Goal: Information Seeking & Learning: Learn about a topic

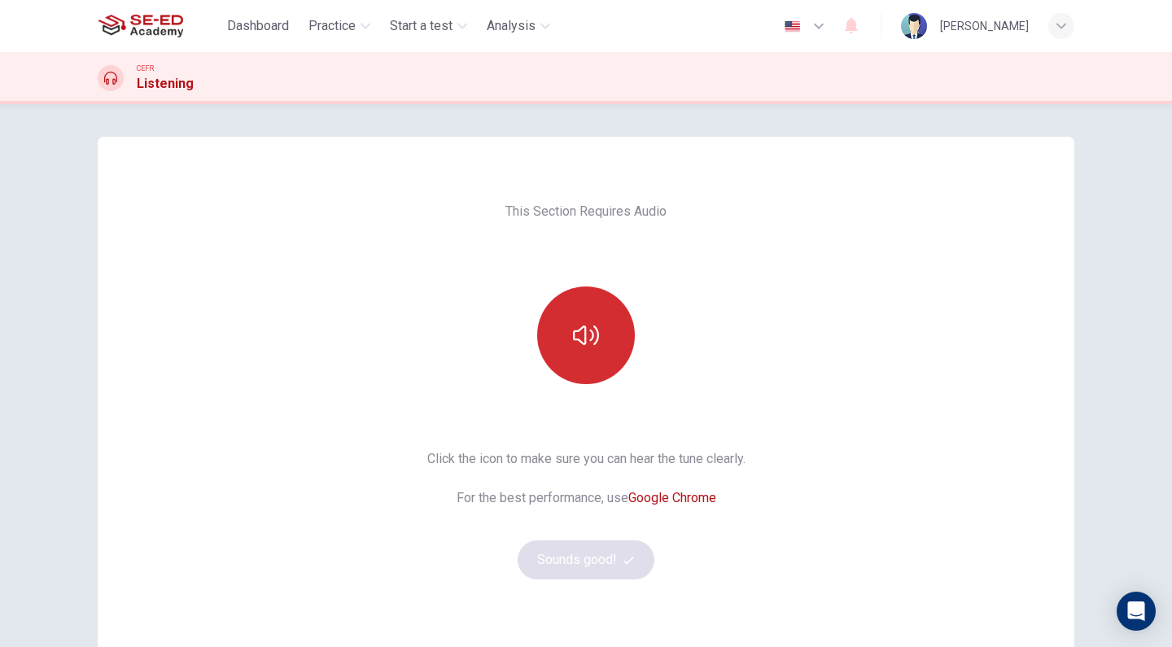
click at [586, 331] on icon "button" at bounding box center [586, 335] width 26 height 20
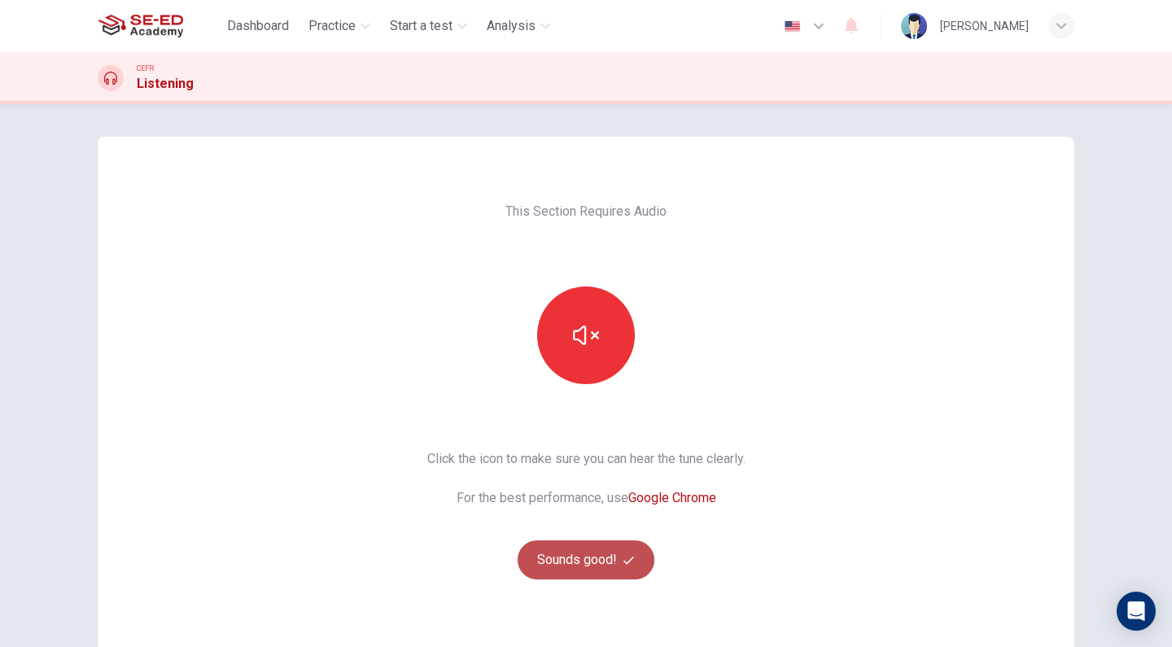
click at [592, 567] on button "Sounds good!" at bounding box center [585, 559] width 137 height 39
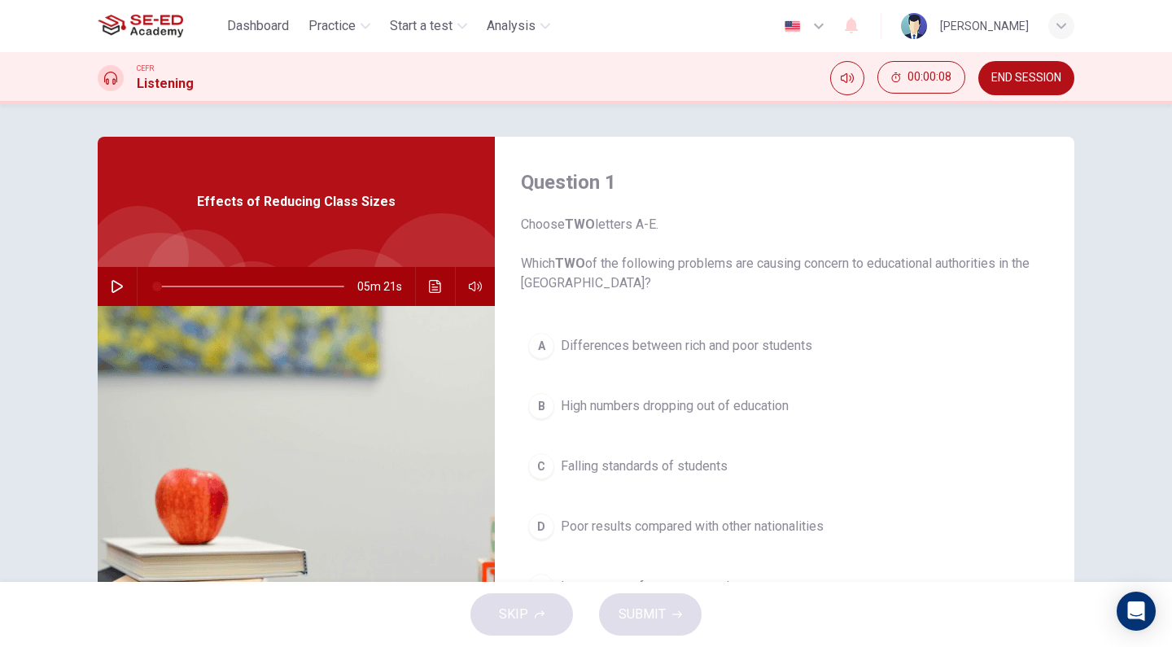
click at [98, 288] on div "05m 21s" at bounding box center [296, 286] width 397 height 39
click at [111, 284] on icon "button" at bounding box center [116, 286] width 11 height 13
type input "1"
type input "0.5"
click at [473, 317] on span at bounding box center [471, 319] width 60 height 23
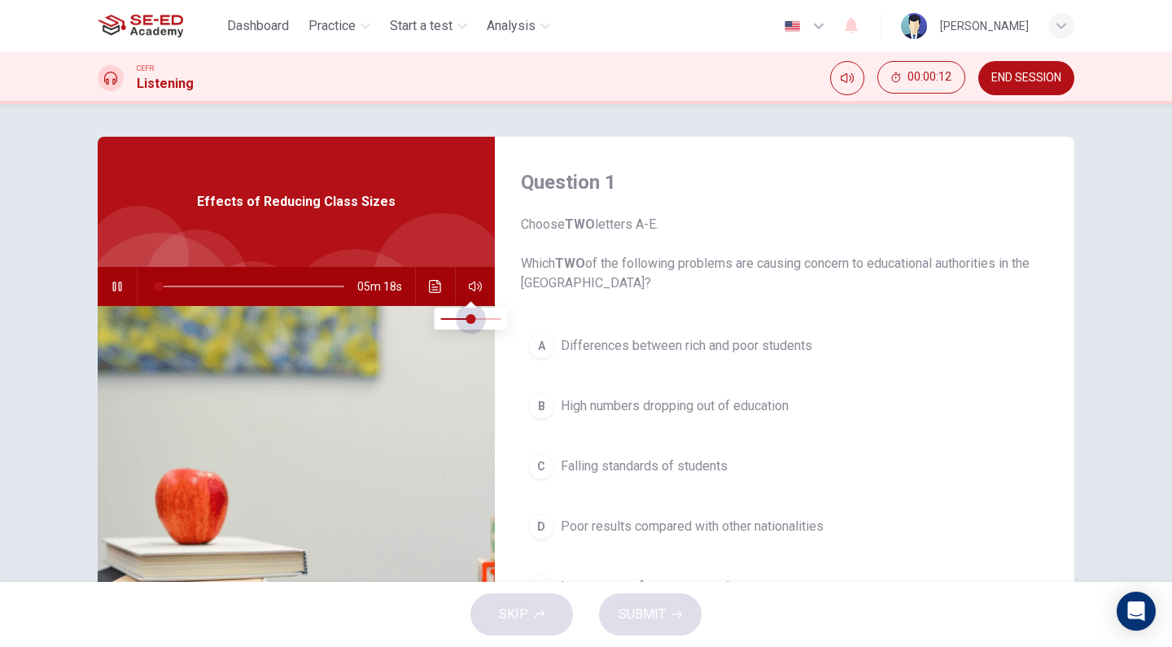
type input "1"
type input "0.6"
click at [476, 320] on span at bounding box center [477, 319] width 10 height 10
click at [112, 282] on icon "button" at bounding box center [117, 286] width 13 height 13
click at [113, 282] on icon "button" at bounding box center [117, 286] width 13 height 13
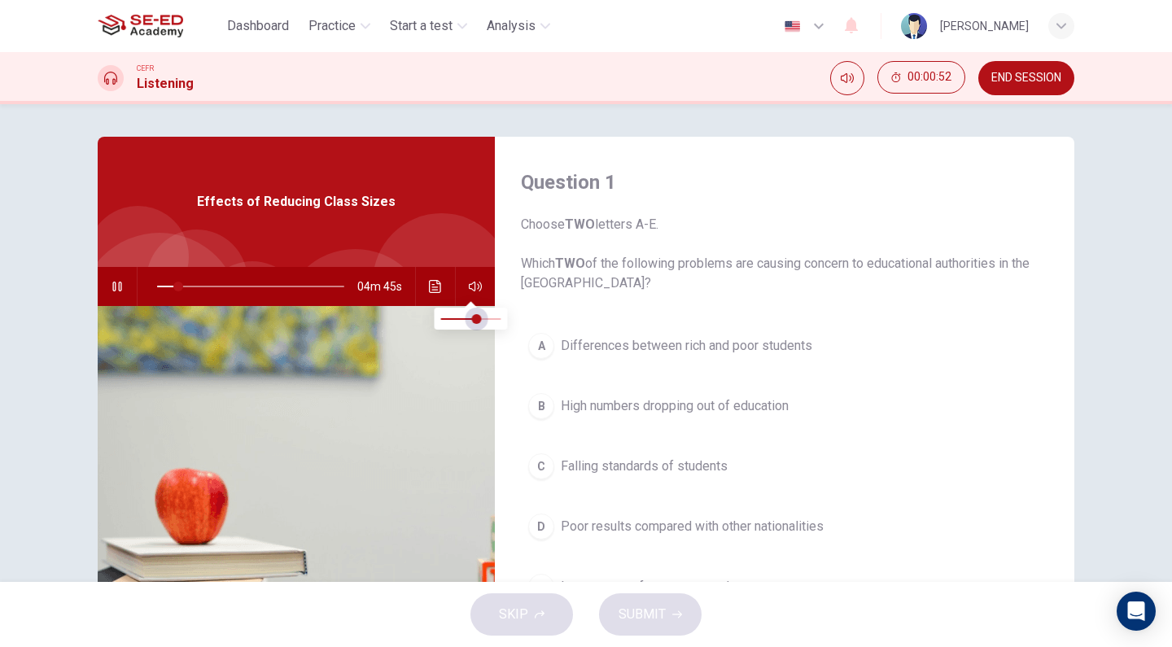
type input "11"
type input "0.5"
click at [470, 314] on span at bounding box center [471, 319] width 10 height 10
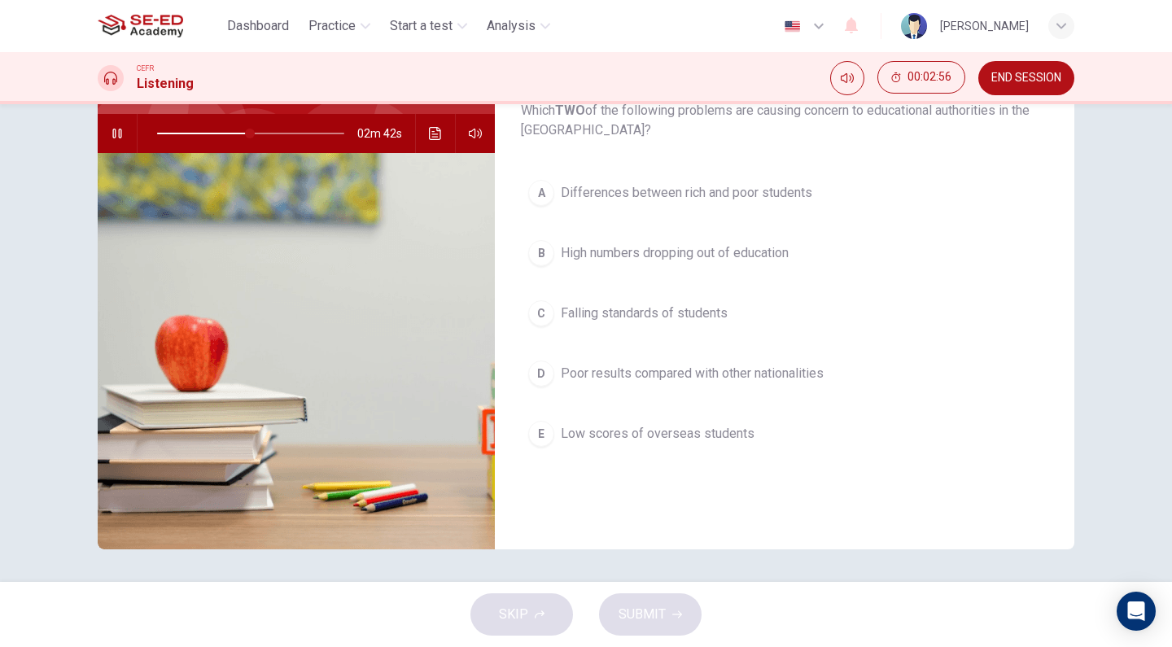
type input "50"
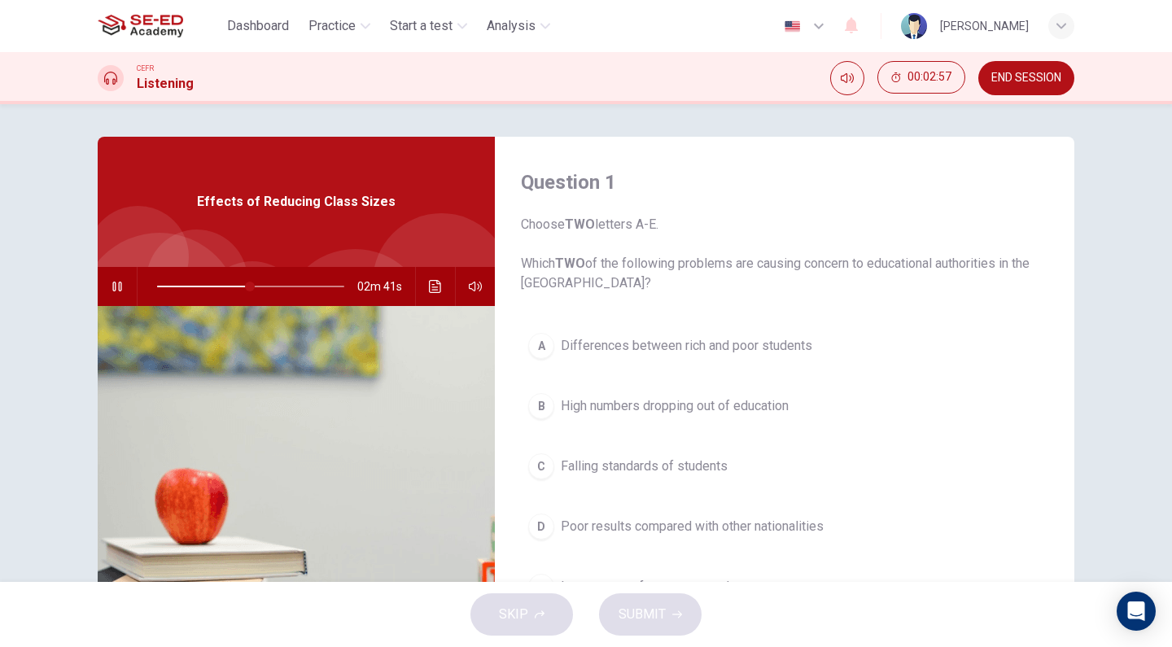
click at [1021, 85] on button "END SESSION" at bounding box center [1026, 78] width 96 height 34
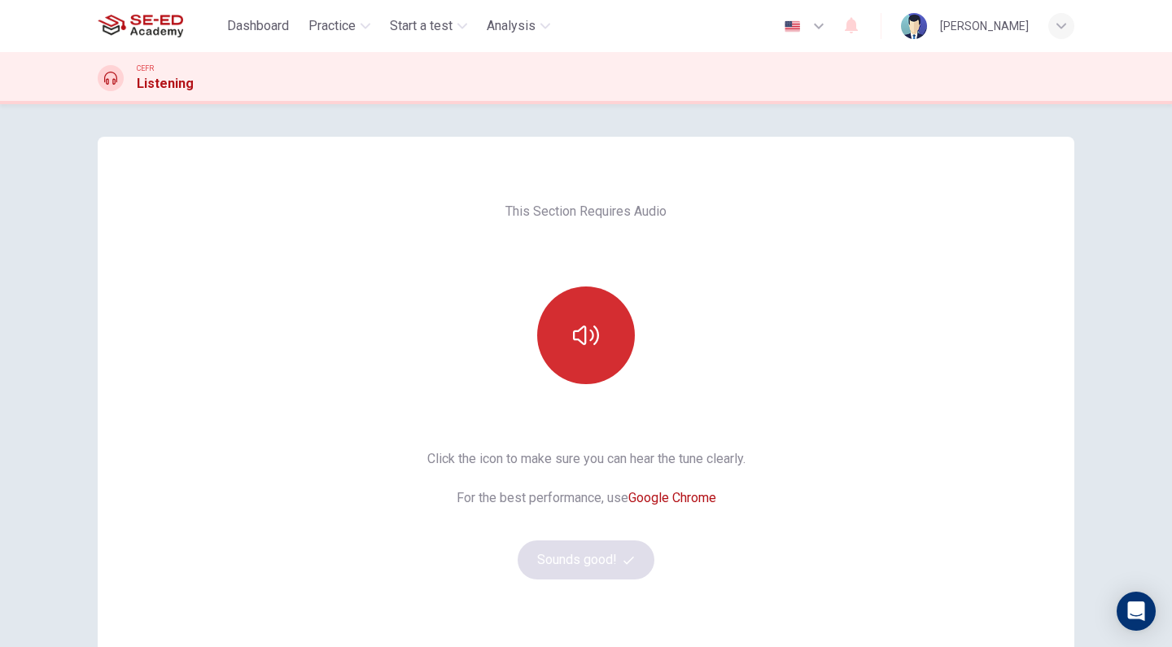
click at [593, 324] on icon "button" at bounding box center [586, 335] width 26 height 26
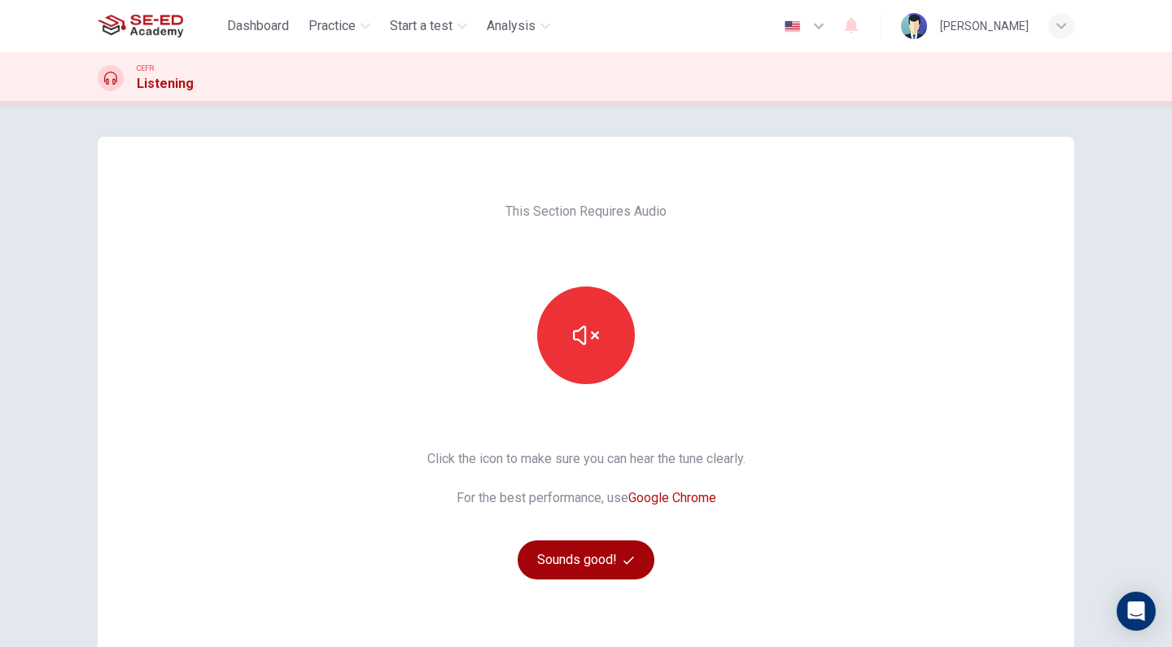
click at [609, 565] on button "Sounds good!" at bounding box center [585, 559] width 137 height 39
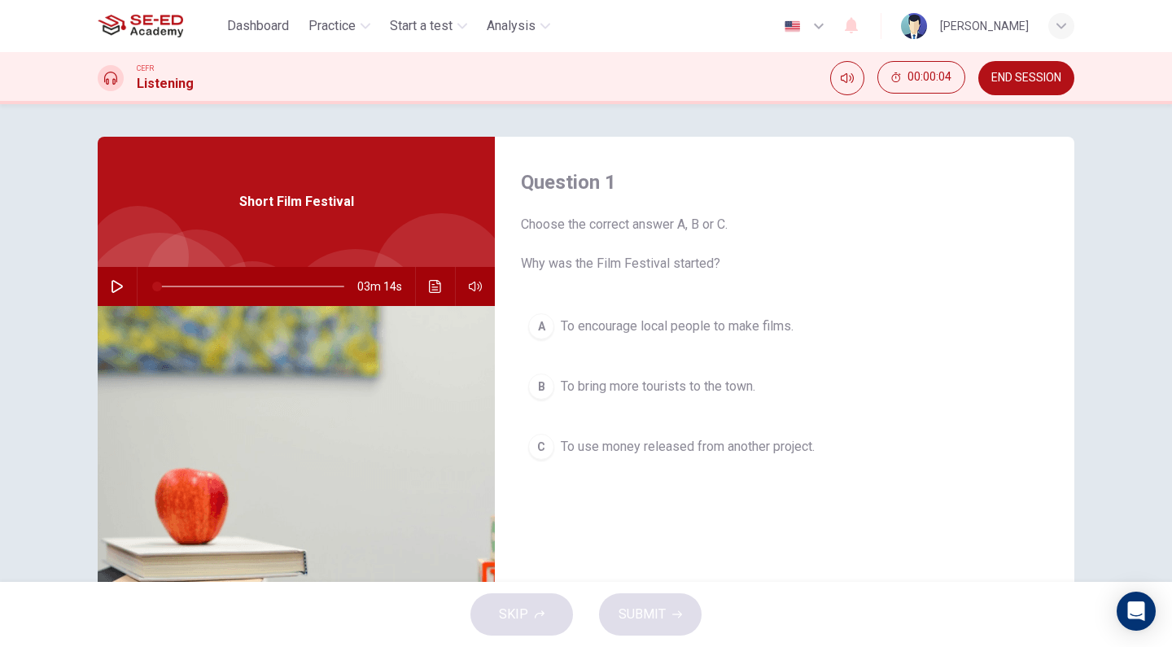
click at [111, 282] on icon "button" at bounding box center [116, 286] width 11 height 13
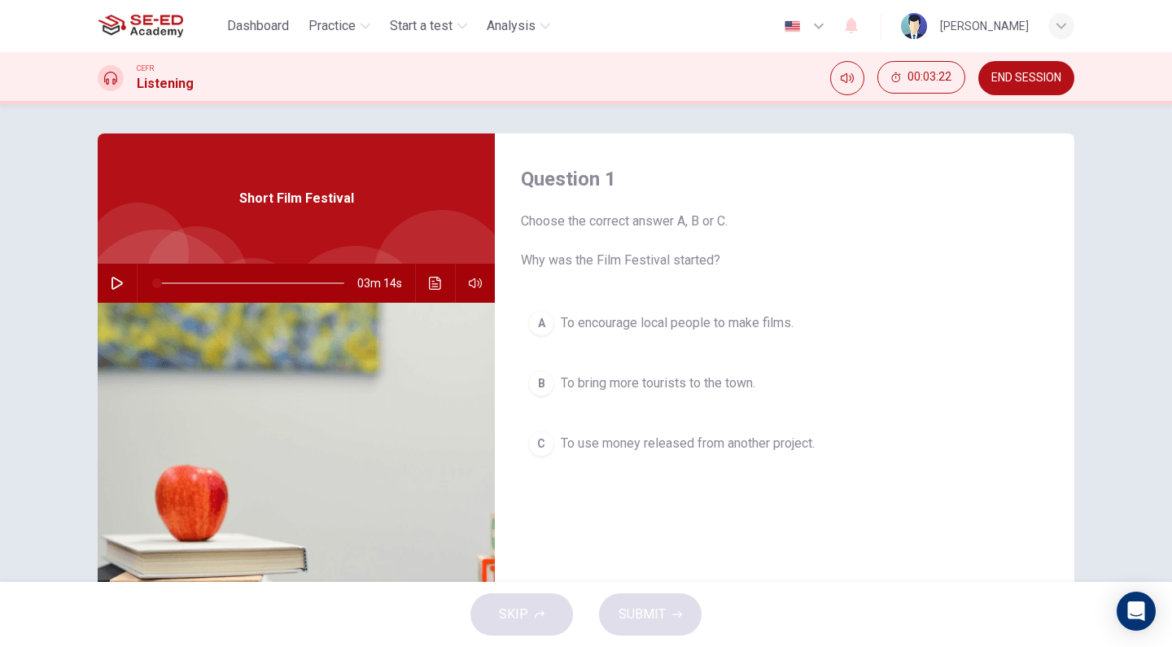
click at [120, 275] on button "button" at bounding box center [117, 283] width 26 height 39
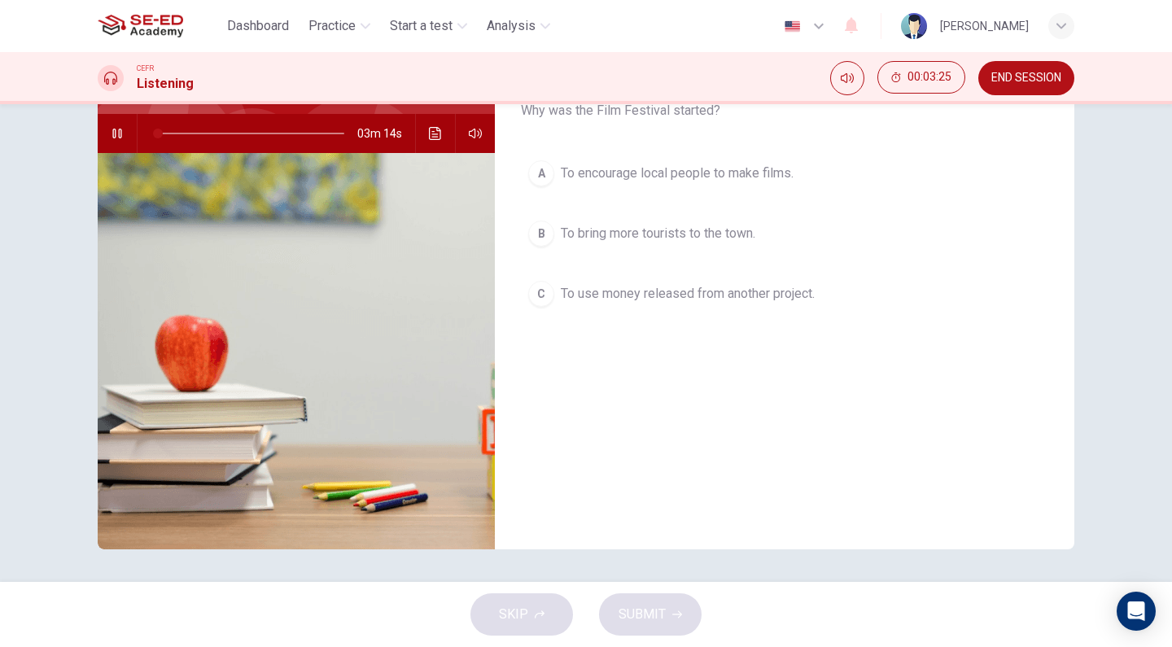
scroll to position [0, 0]
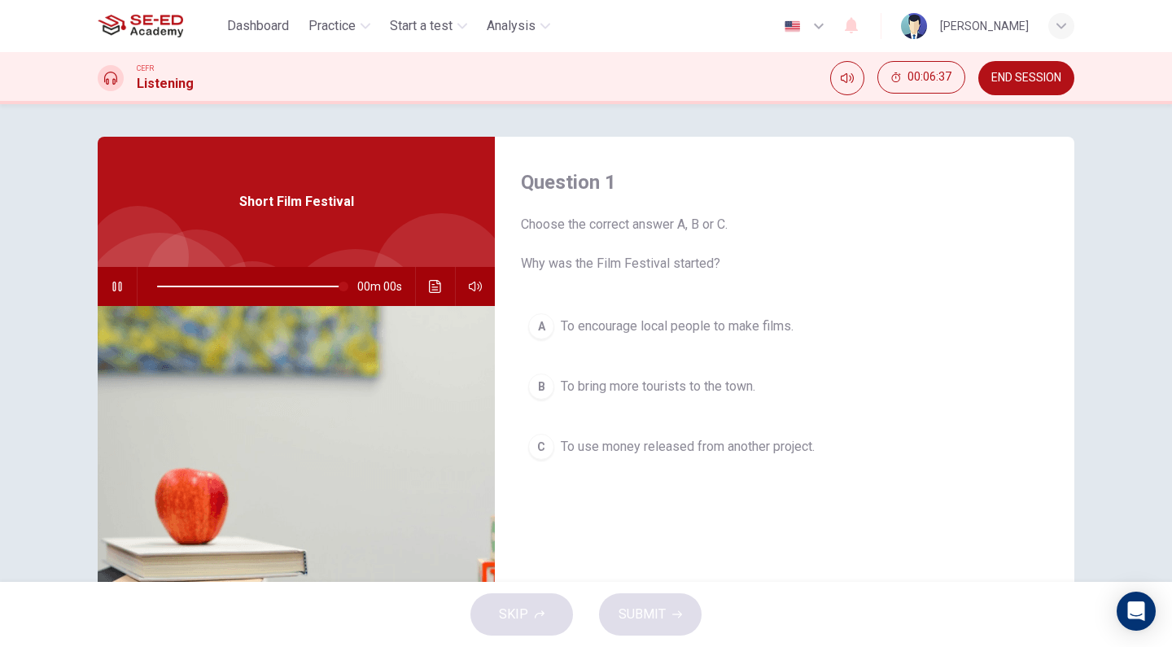
type input "0"
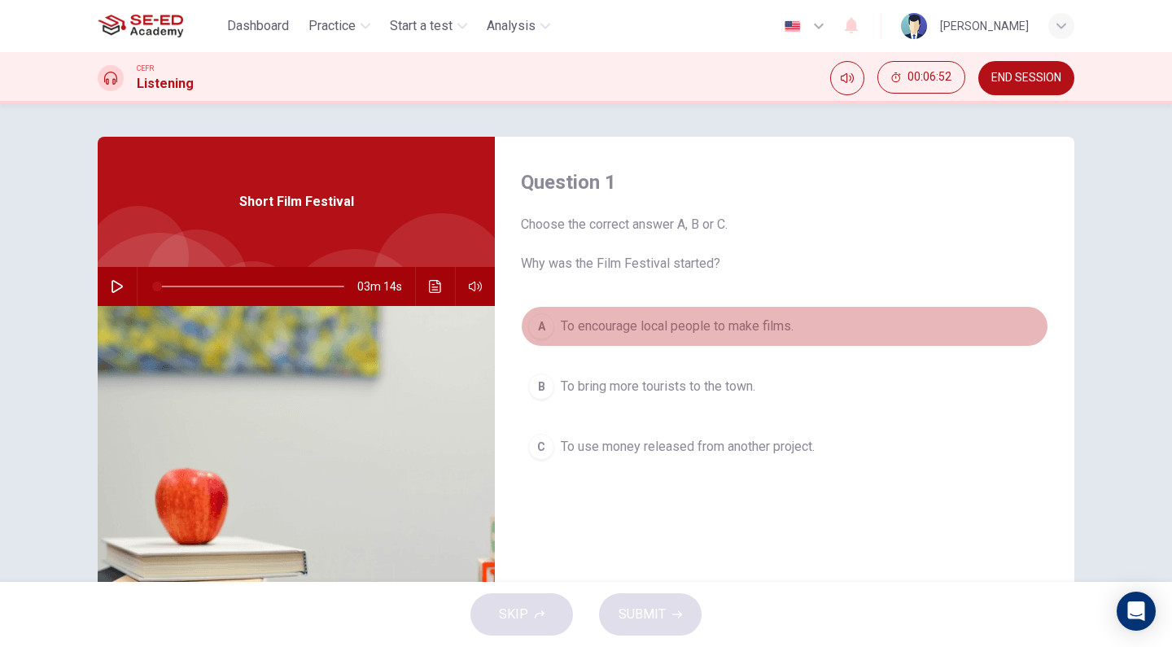
click at [676, 322] on span "To encourage local people to make films." at bounding box center [677, 326] width 233 height 20
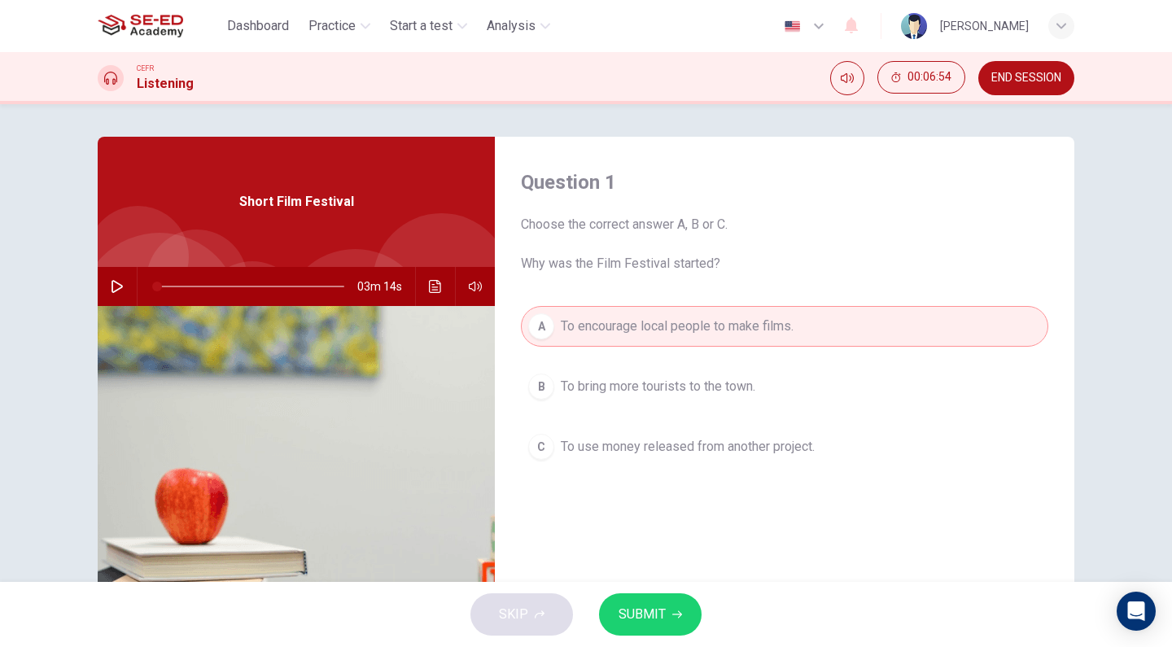
drag, startPoint x: 675, startPoint y: 610, endPoint x: 595, endPoint y: 575, distance: 87.8
click at [675, 610] on icon "button" at bounding box center [677, 614] width 10 height 10
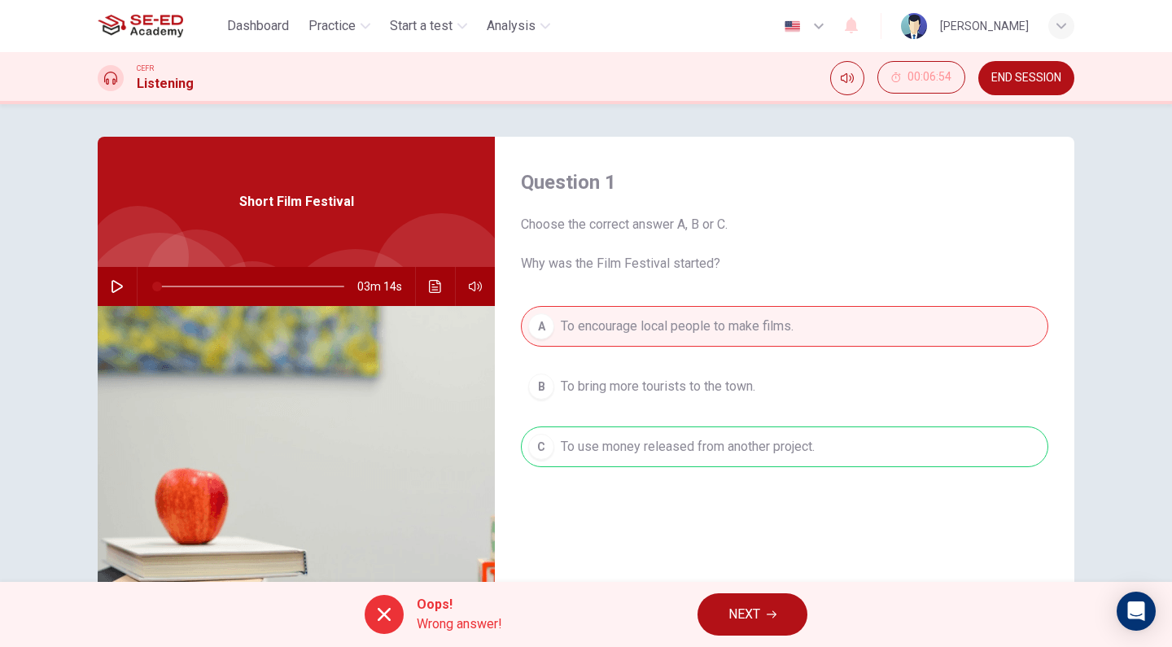
click at [746, 606] on span "NEXT" at bounding box center [744, 614] width 32 height 23
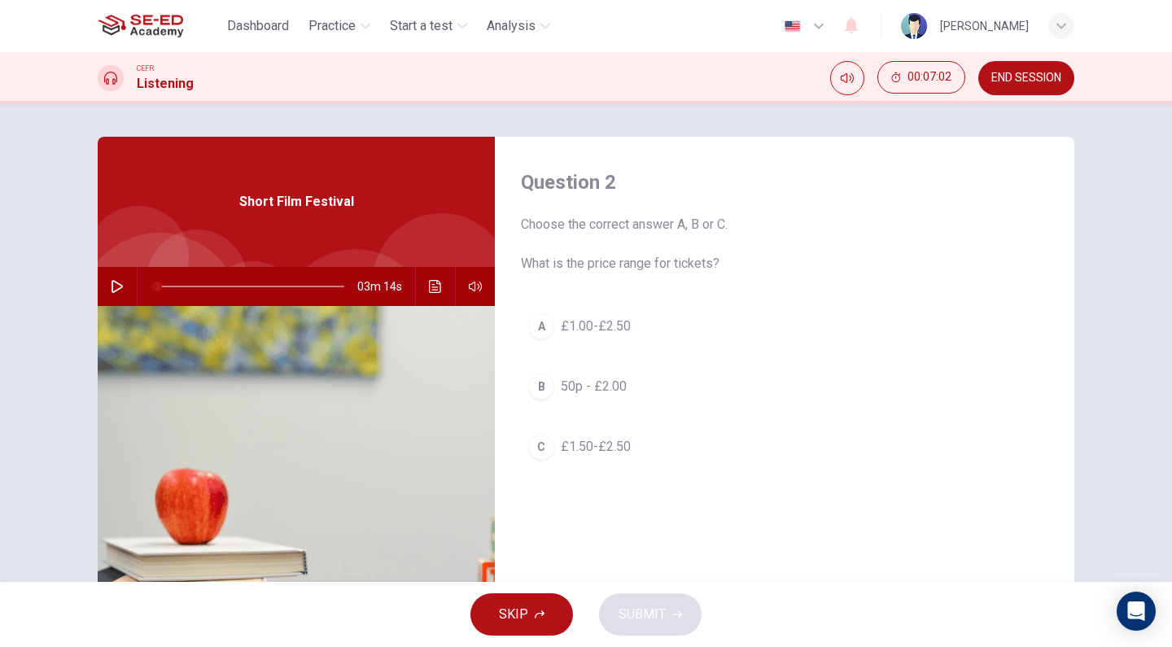
click at [612, 452] on span "£1.50-£2.50" at bounding box center [596, 447] width 70 height 20
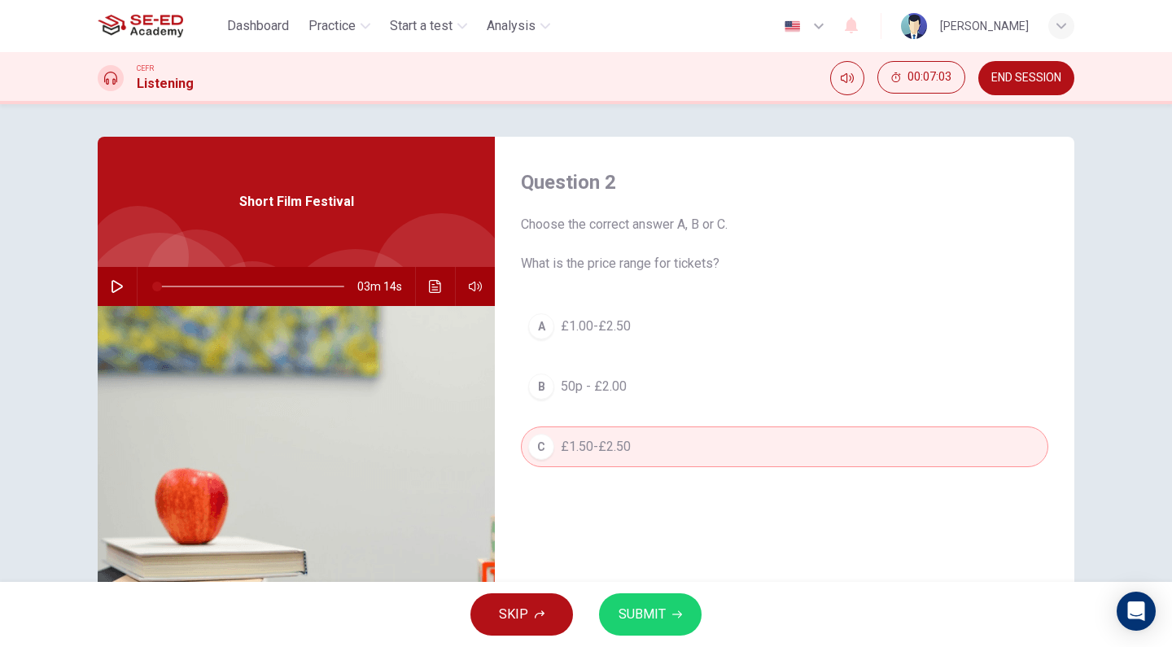
click at [636, 604] on span "SUBMIT" at bounding box center [641, 614] width 47 height 23
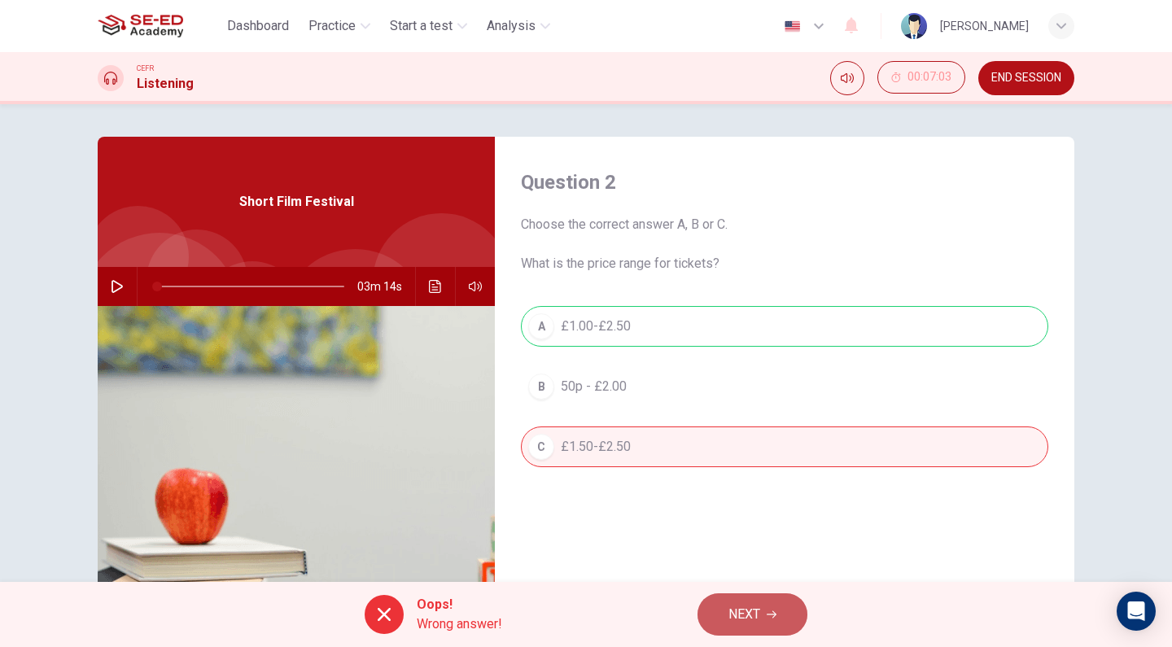
click at [747, 618] on span "NEXT" at bounding box center [744, 614] width 32 height 23
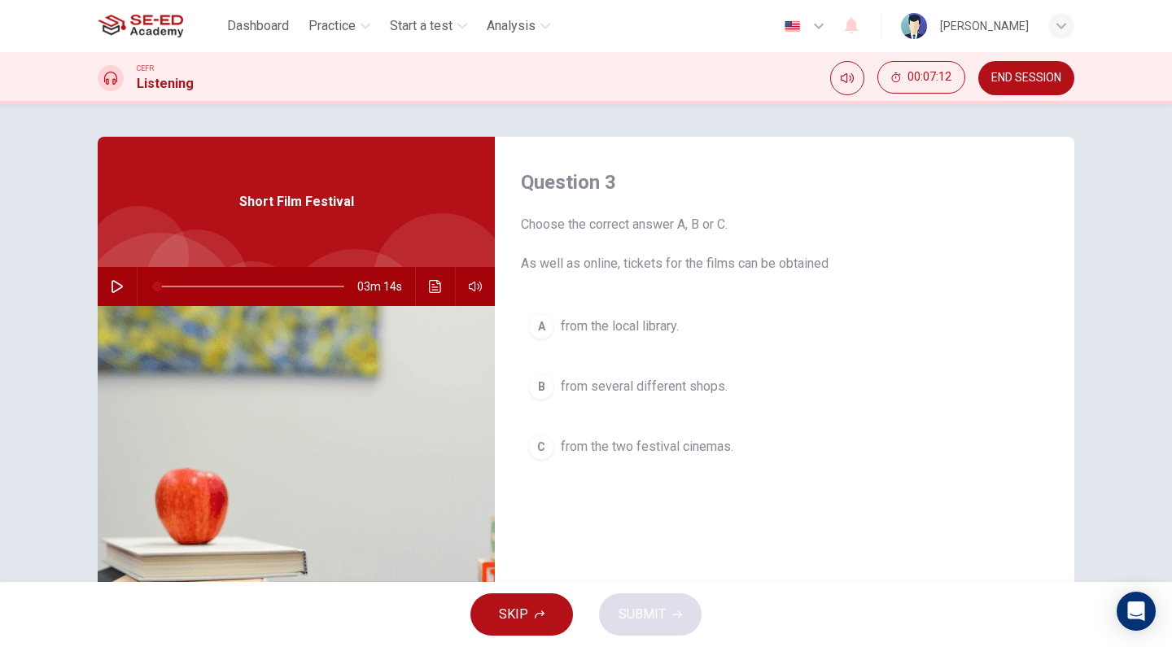
click at [646, 322] on span "from the local library." at bounding box center [620, 326] width 118 height 20
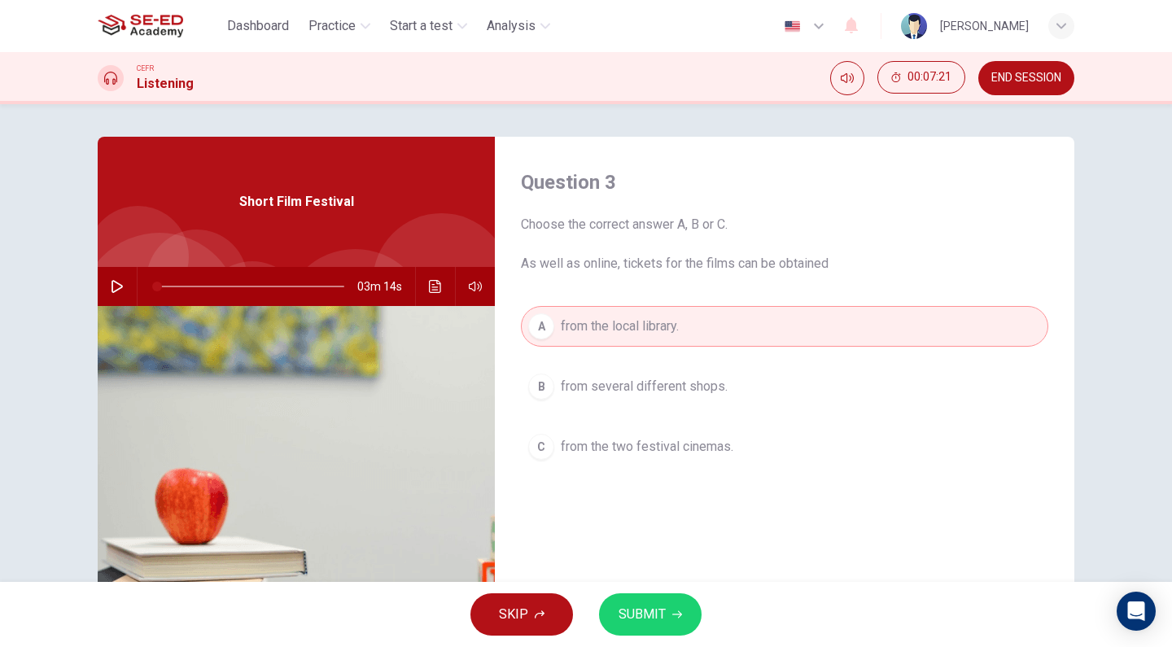
click at [666, 639] on div "SKIP SUBMIT" at bounding box center [586, 614] width 1172 height 65
click at [672, 618] on icon "button" at bounding box center [677, 614] width 10 height 10
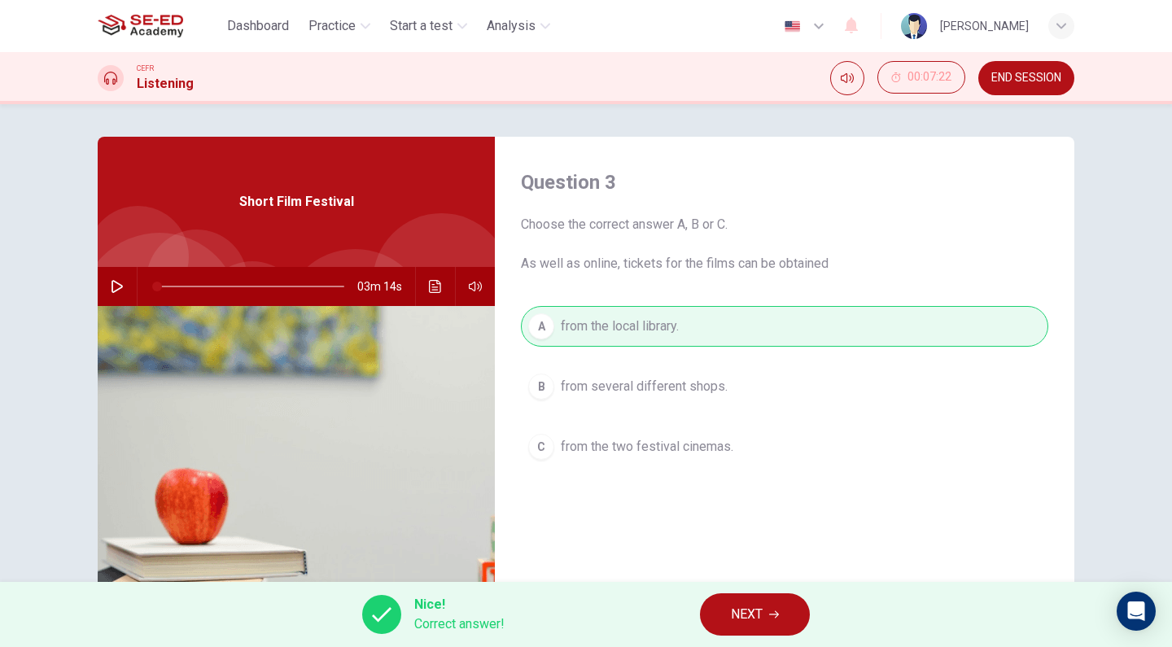
click at [755, 632] on button "NEXT" at bounding box center [755, 614] width 110 height 42
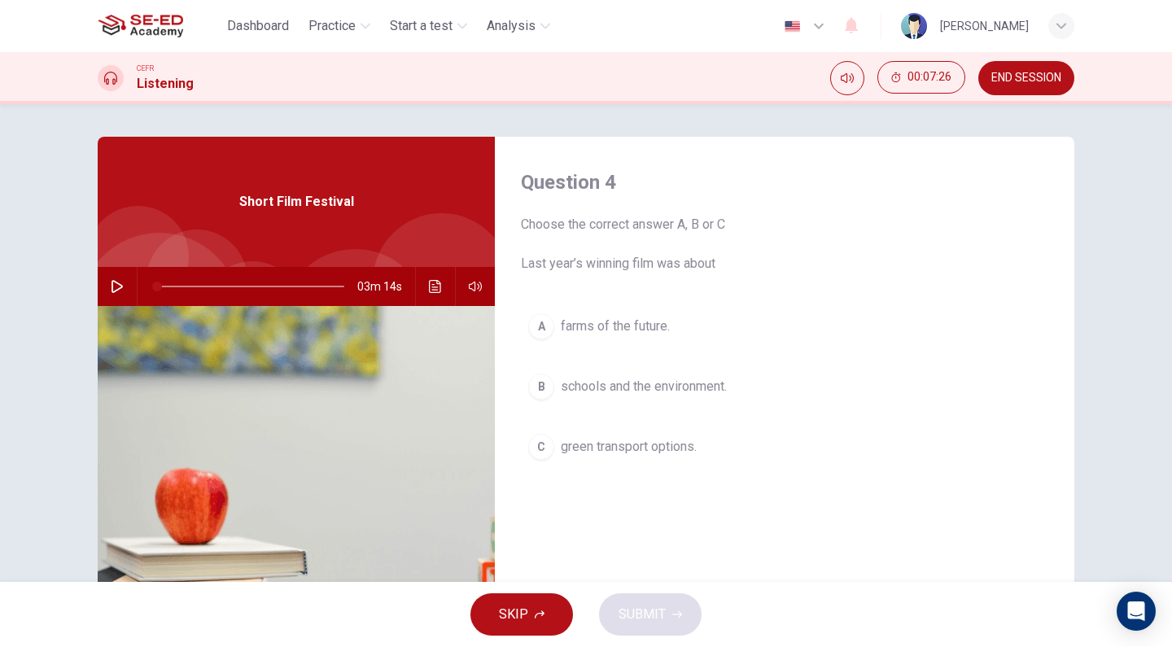
click at [586, 325] on span "farms of the future." at bounding box center [615, 326] width 109 height 20
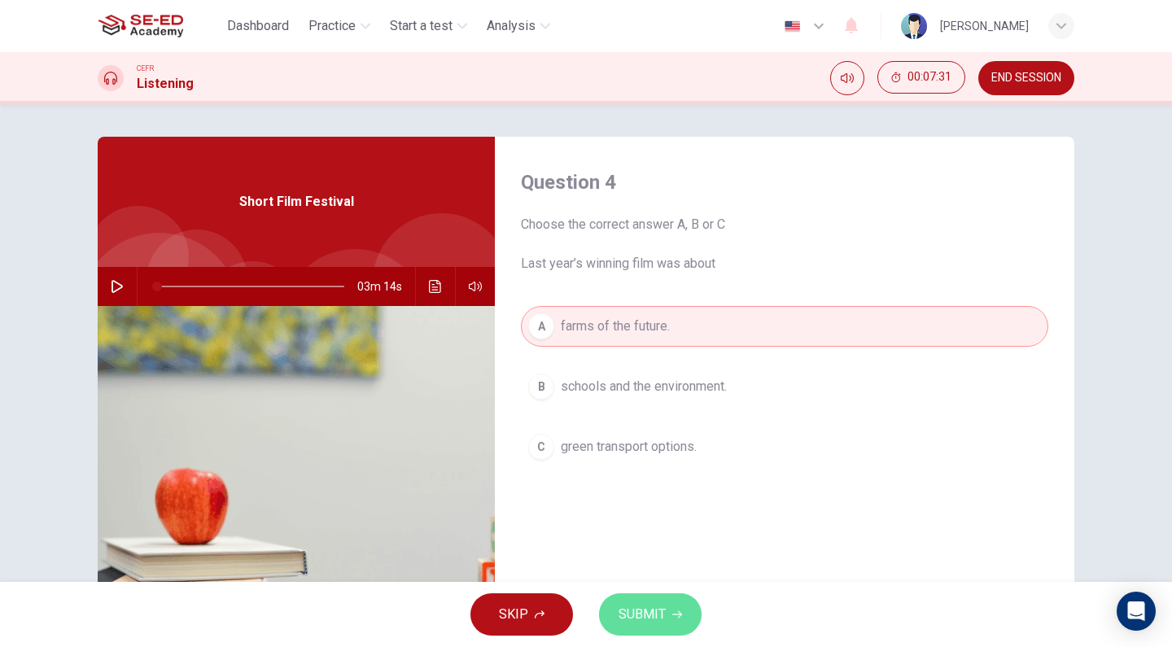
click at [649, 617] on span "SUBMIT" at bounding box center [641, 614] width 47 height 23
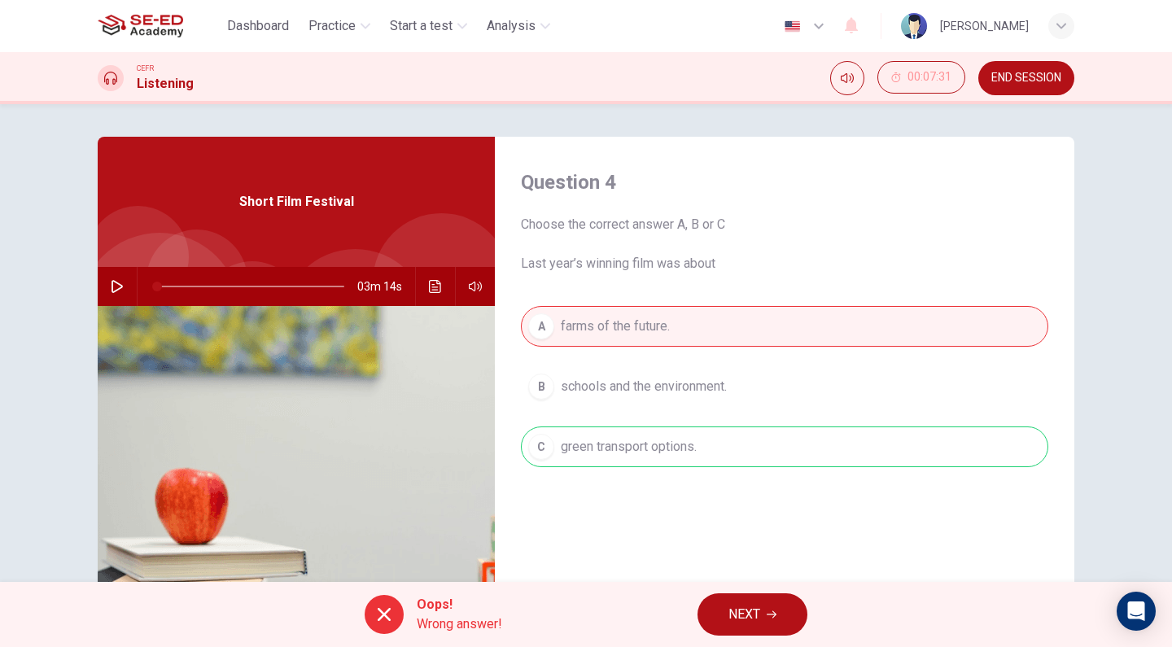
click at [767, 613] on icon "button" at bounding box center [771, 614] width 10 height 10
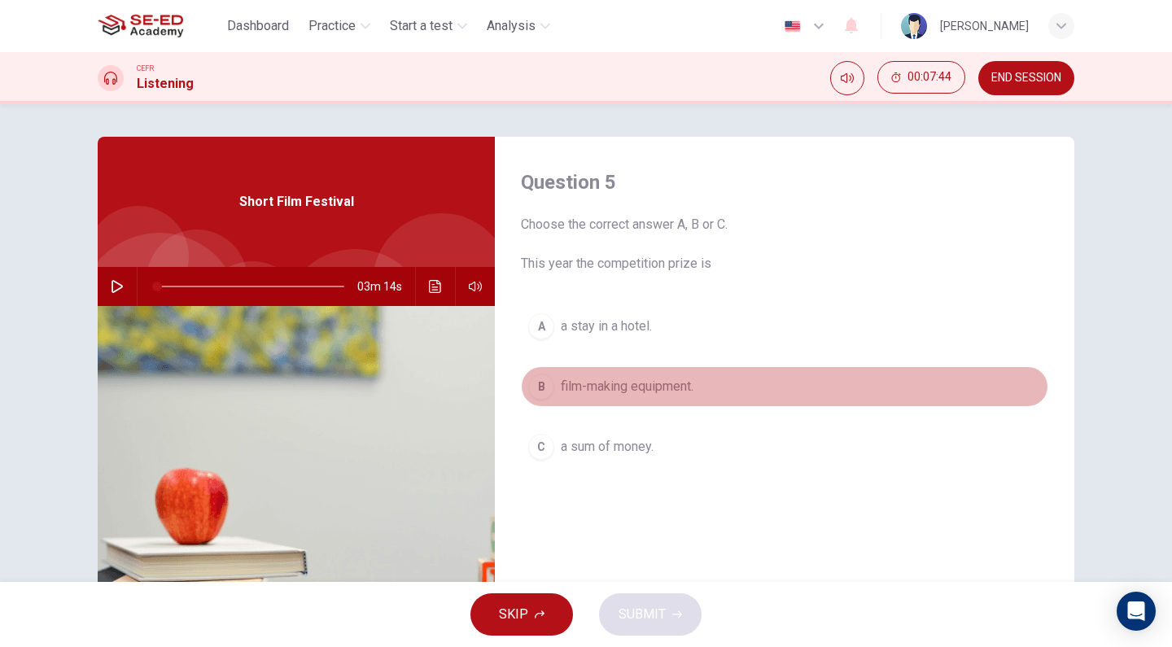
click at [661, 383] on span "film-making equipment." at bounding box center [627, 387] width 133 height 20
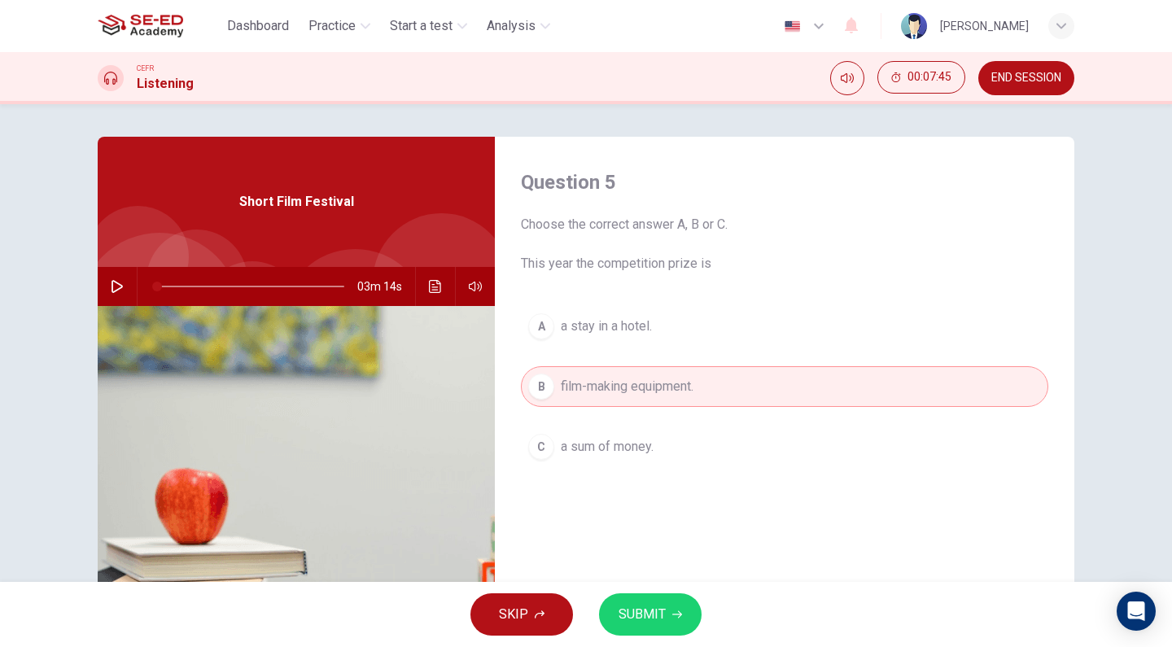
click at [679, 615] on icon "button" at bounding box center [677, 614] width 10 height 7
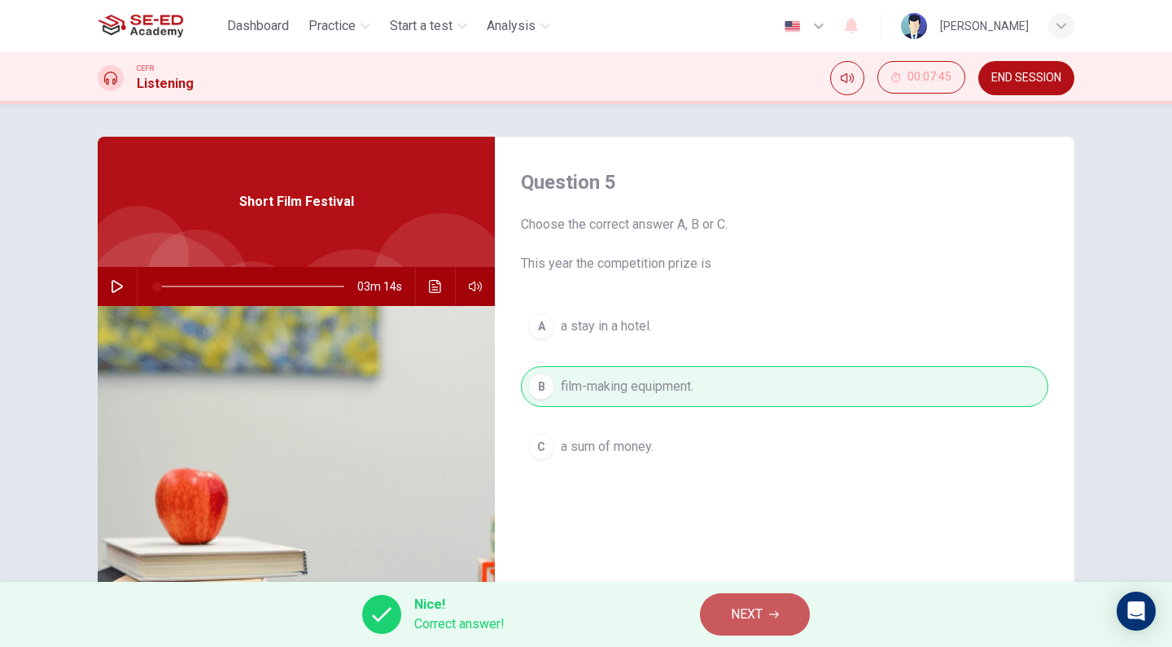
click at [770, 601] on button "NEXT" at bounding box center [755, 614] width 110 height 42
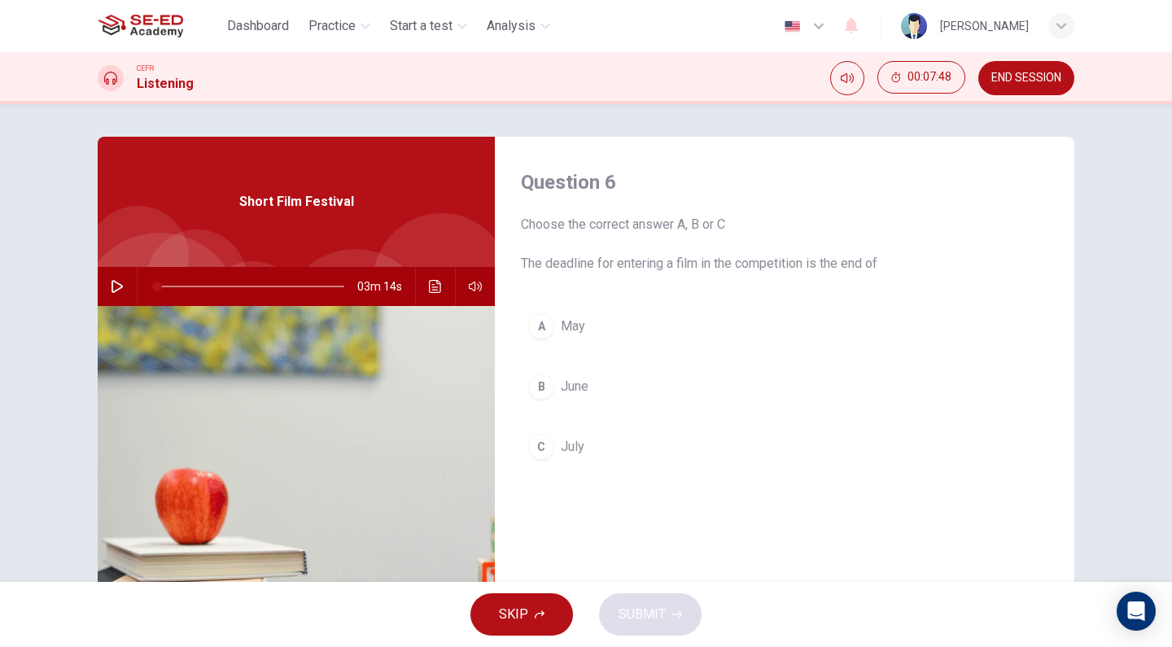
click at [569, 443] on span "July" at bounding box center [573, 447] width 24 height 20
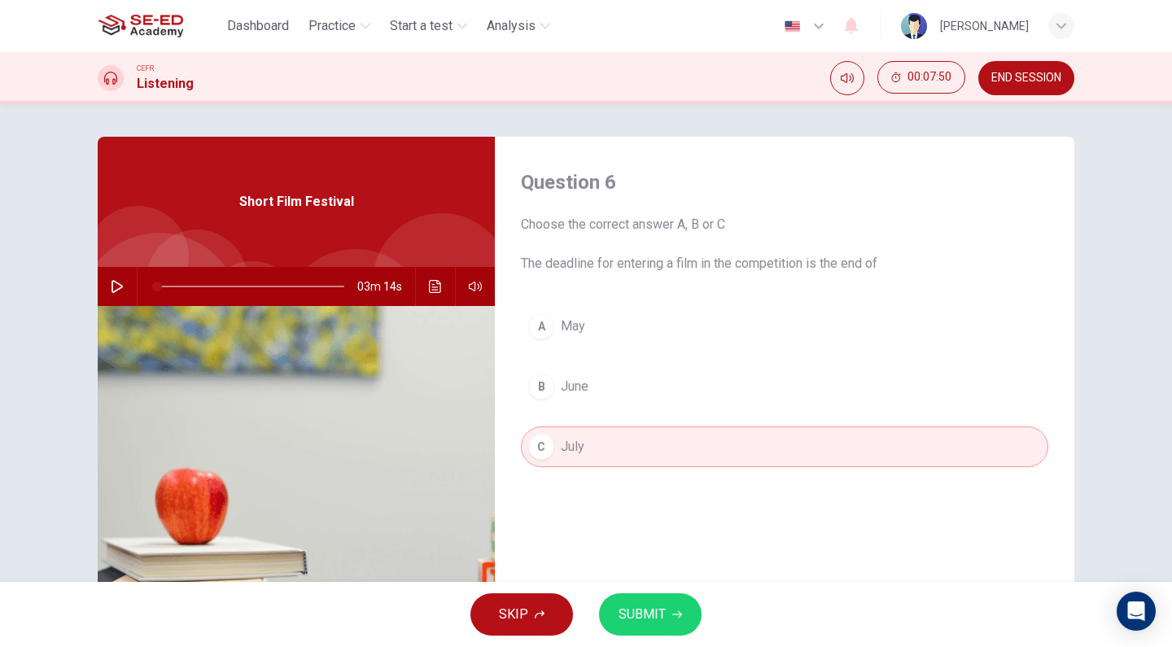
click at [631, 601] on button "SUBMIT" at bounding box center [650, 614] width 103 height 42
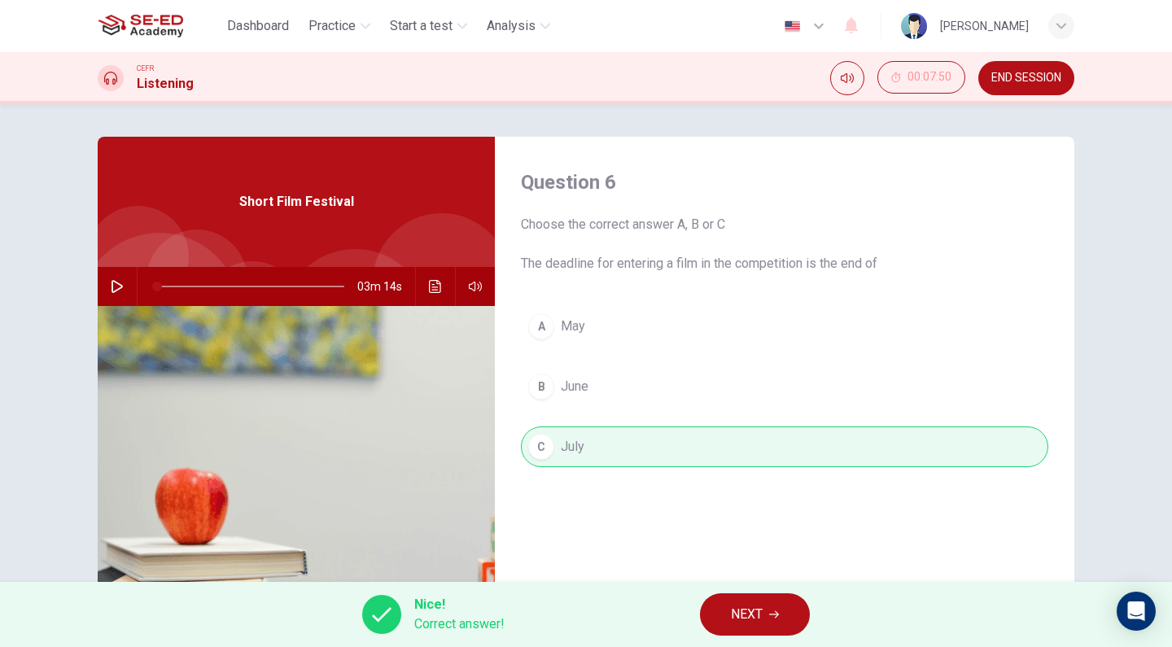
click at [764, 618] on button "NEXT" at bounding box center [755, 614] width 110 height 42
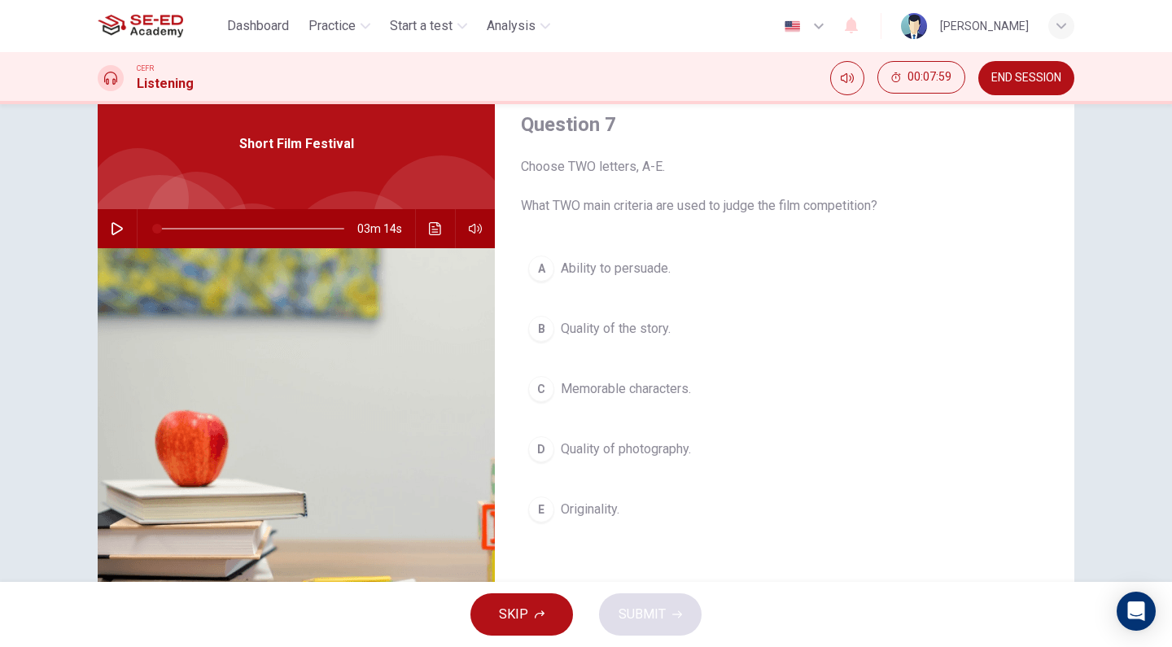
scroll to position [94, 0]
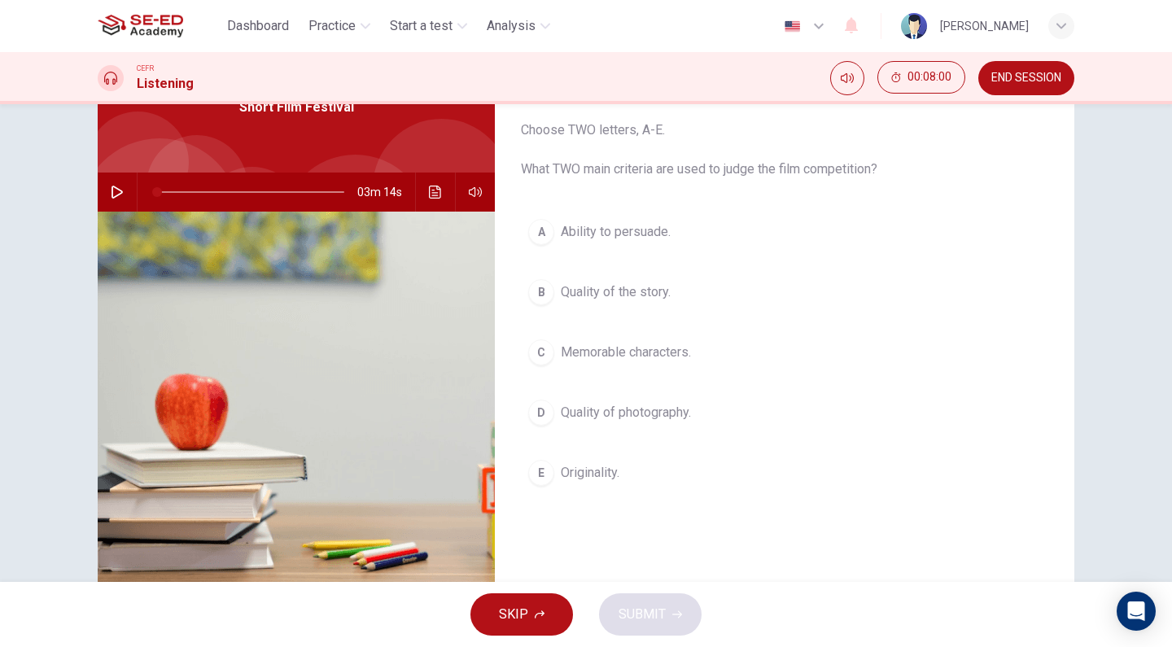
click at [603, 468] on span "Originality." at bounding box center [590, 473] width 59 height 20
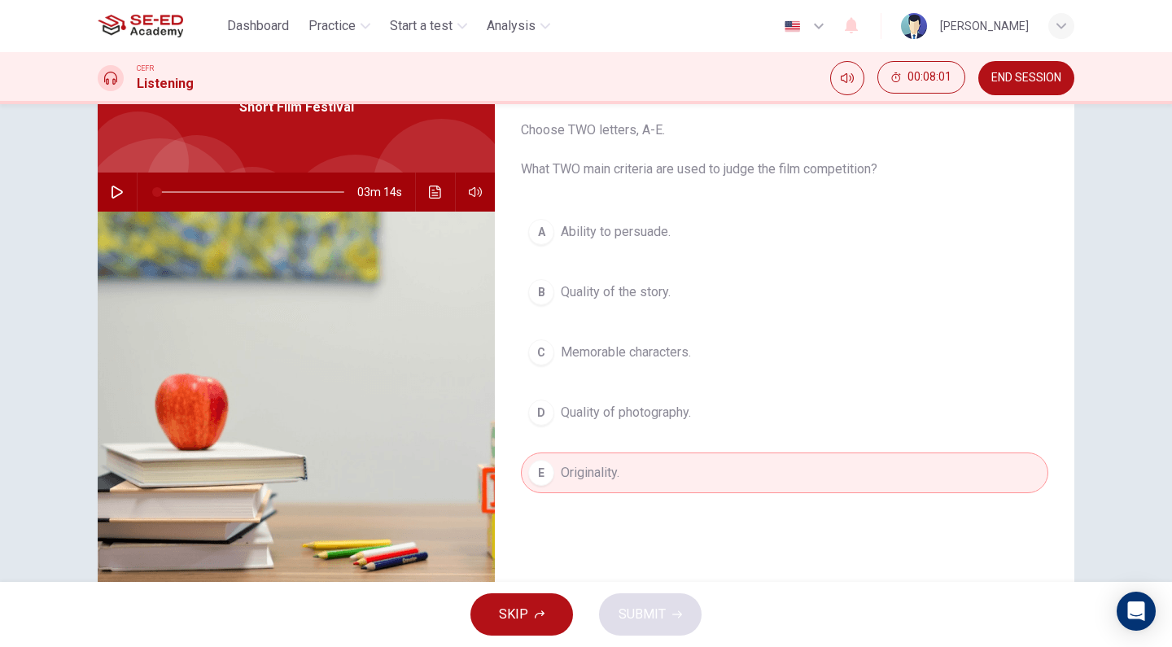
click at [647, 410] on span "Quality of photography." at bounding box center [626, 413] width 130 height 20
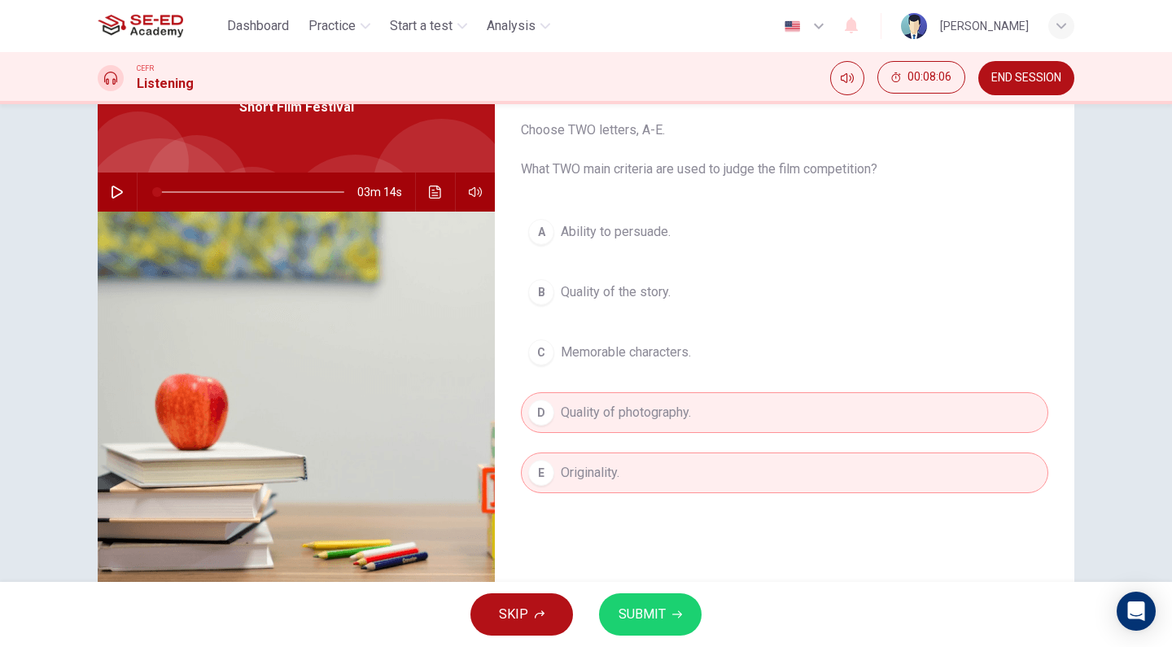
click at [606, 297] on span "Quality of the story." at bounding box center [616, 292] width 110 height 20
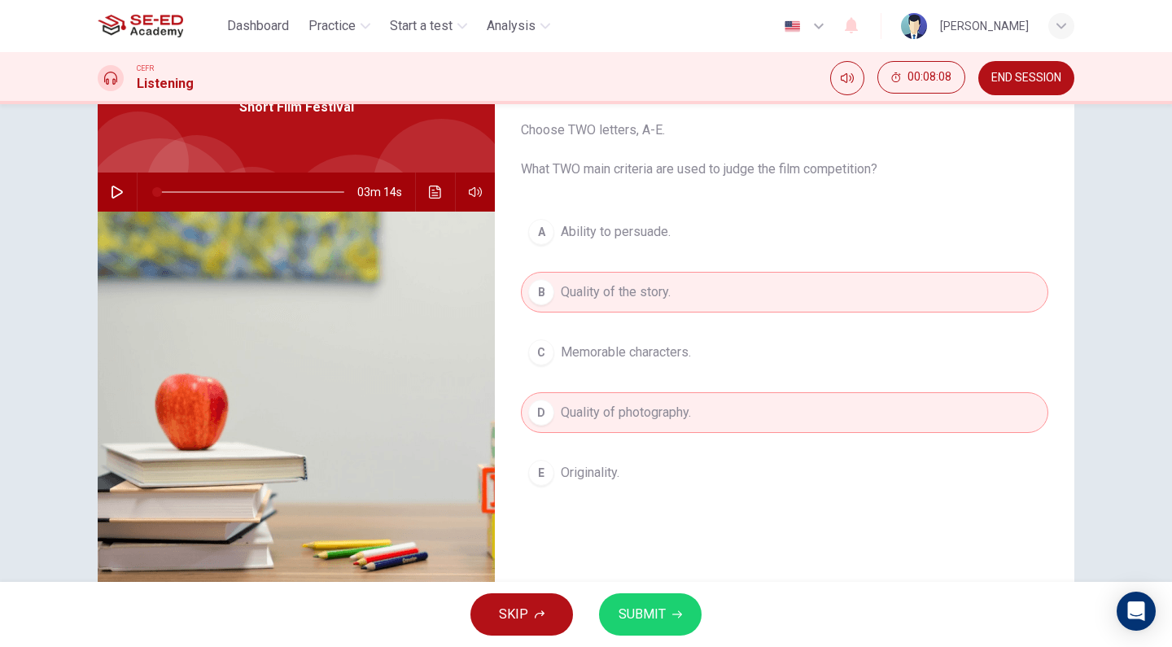
click at [703, 295] on button "B Quality of the story." at bounding box center [784, 292] width 527 height 41
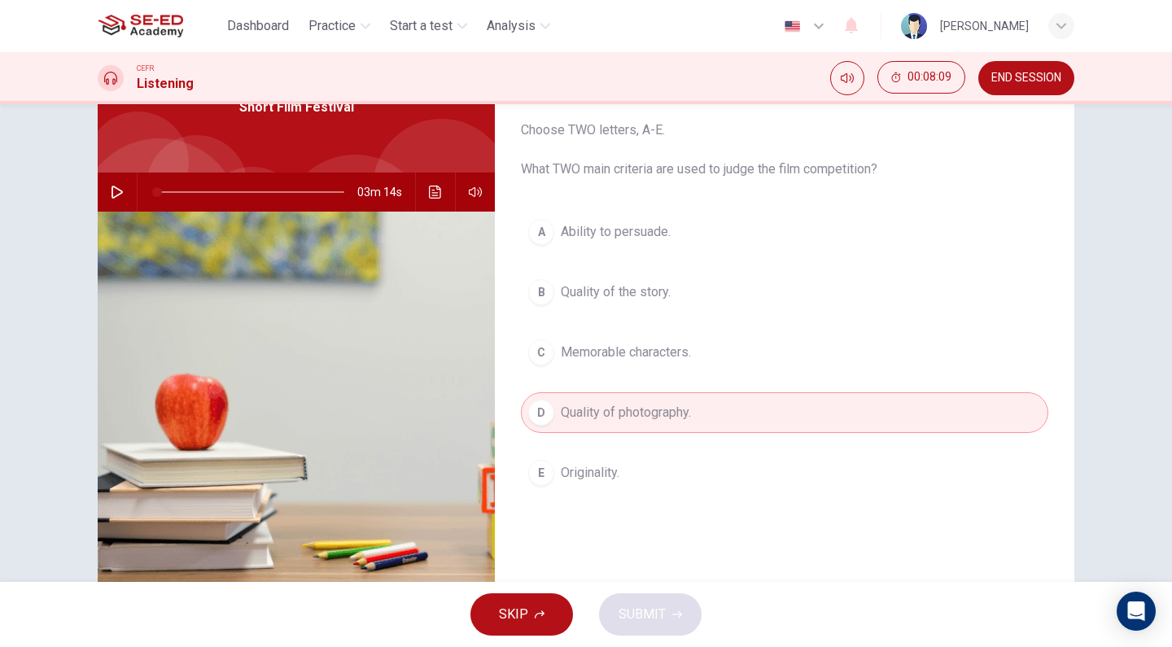
click at [648, 465] on button "E Originality." at bounding box center [784, 472] width 527 height 41
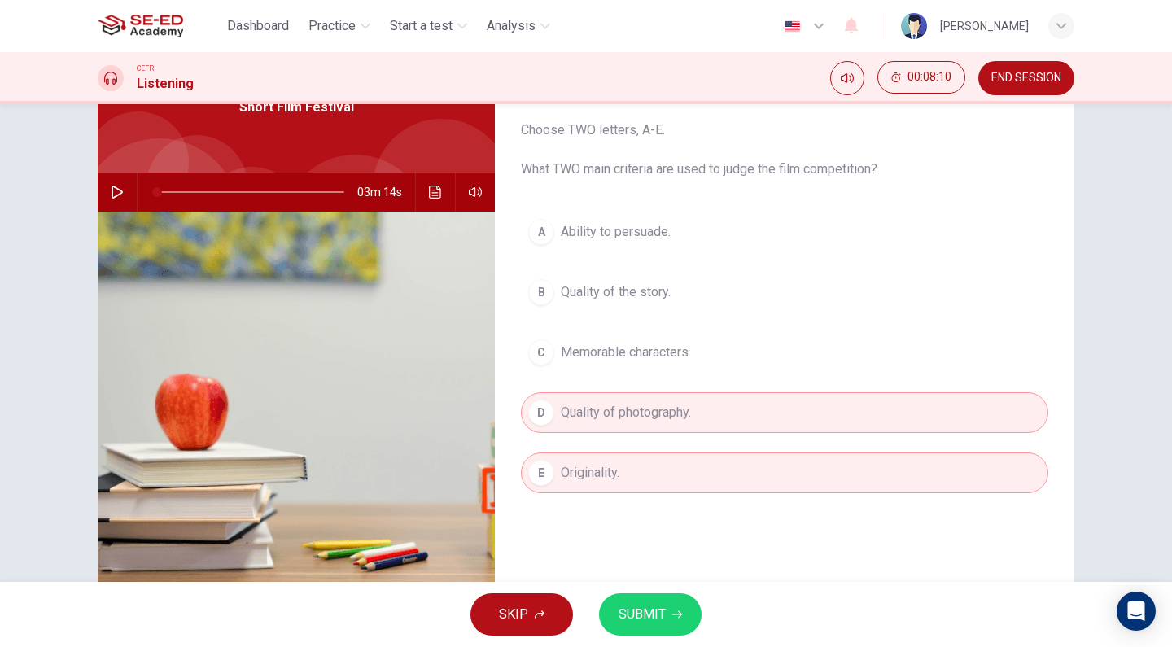
click at [749, 401] on button "D Quality of photography." at bounding box center [784, 412] width 527 height 41
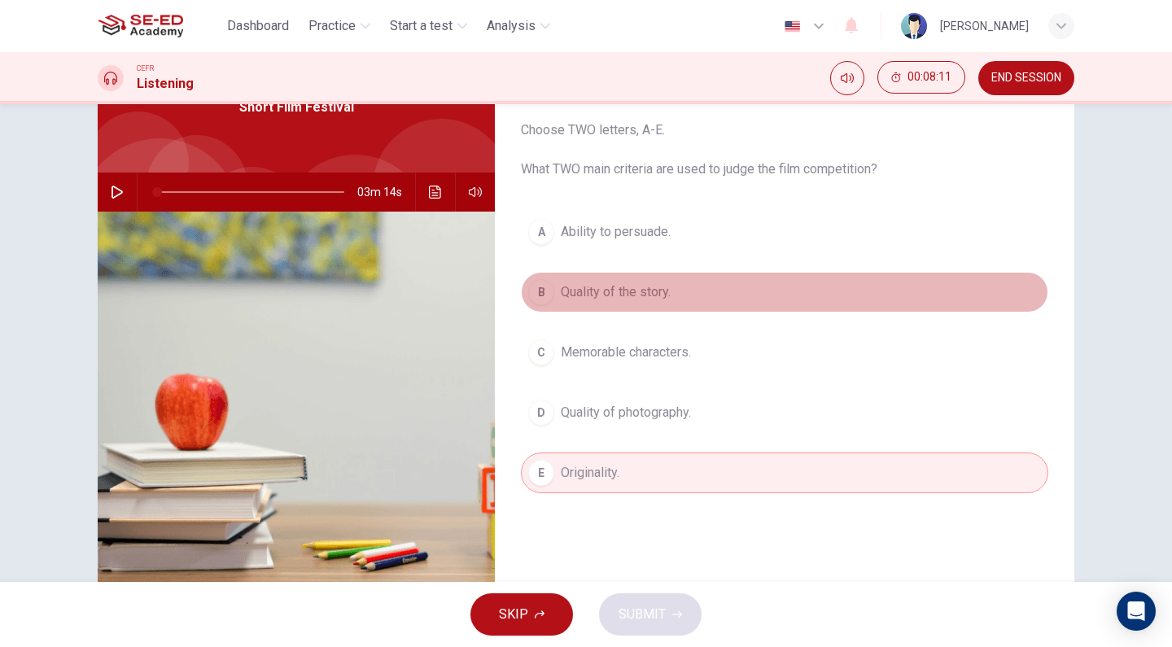
click at [644, 291] on span "Quality of the story." at bounding box center [616, 292] width 110 height 20
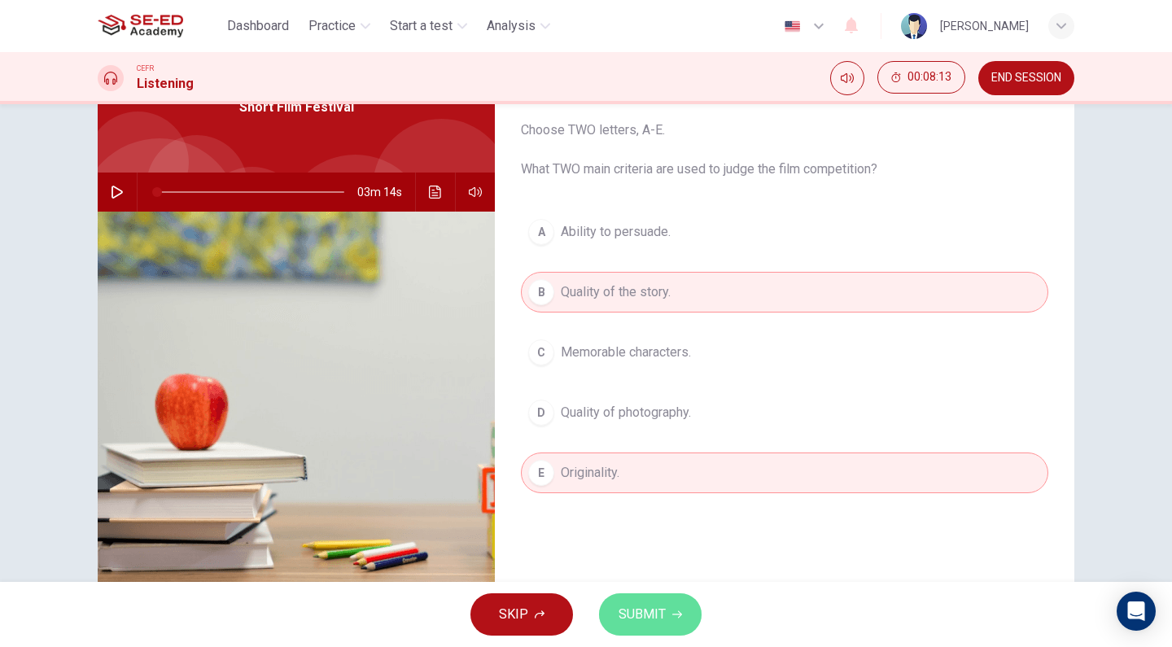
click at [656, 606] on span "SUBMIT" at bounding box center [641, 614] width 47 height 23
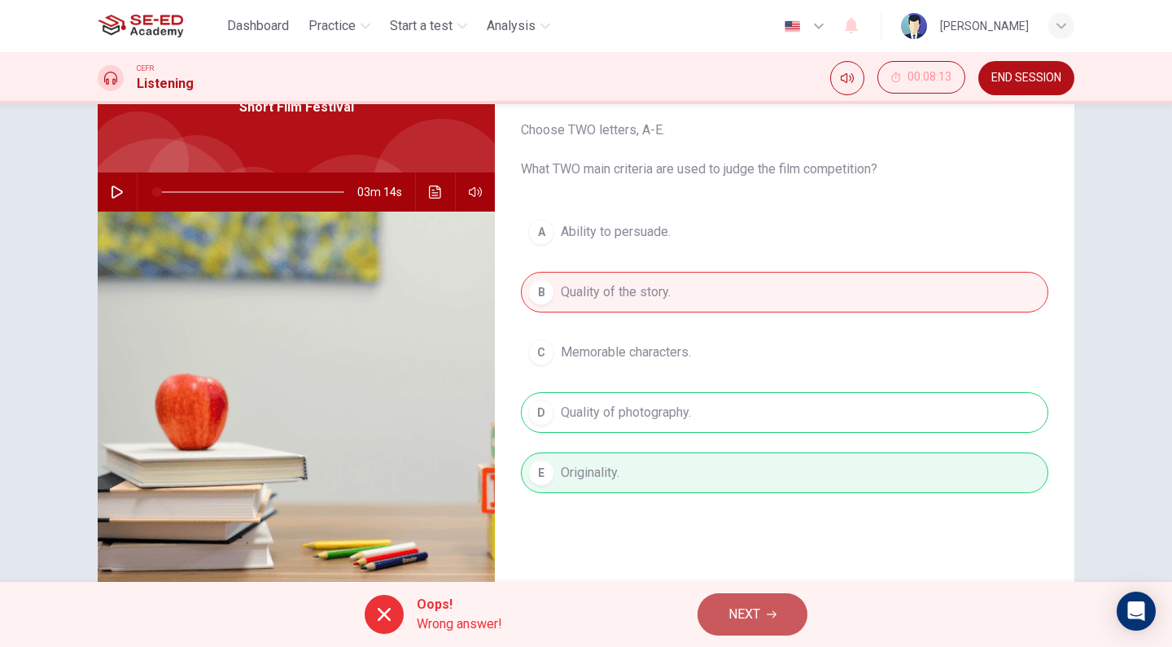
click at [740, 604] on span "NEXT" at bounding box center [744, 614] width 32 height 23
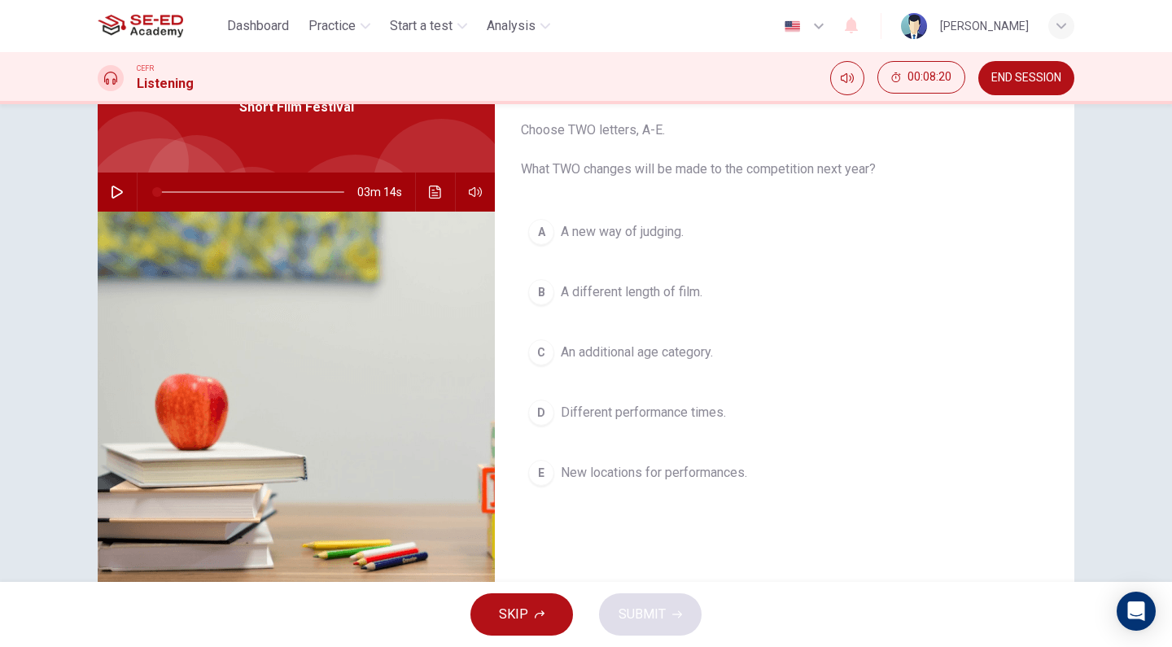
click at [720, 478] on span "New locations for performances." at bounding box center [654, 473] width 186 height 20
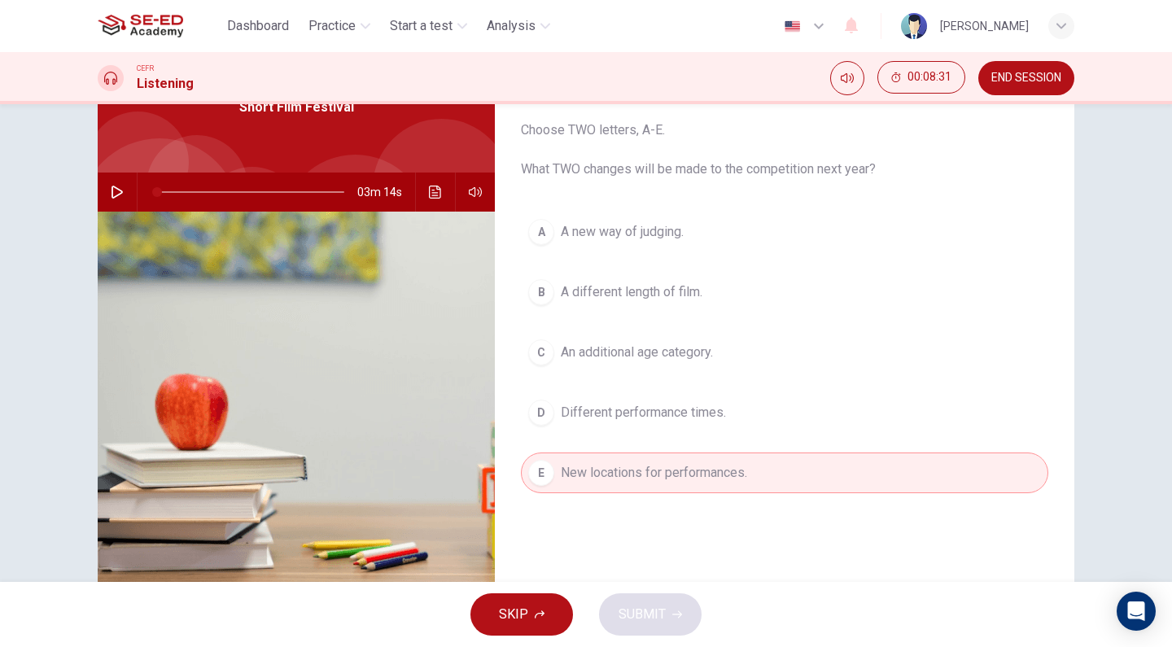
click at [636, 242] on button "A A new way of judging." at bounding box center [784, 232] width 527 height 41
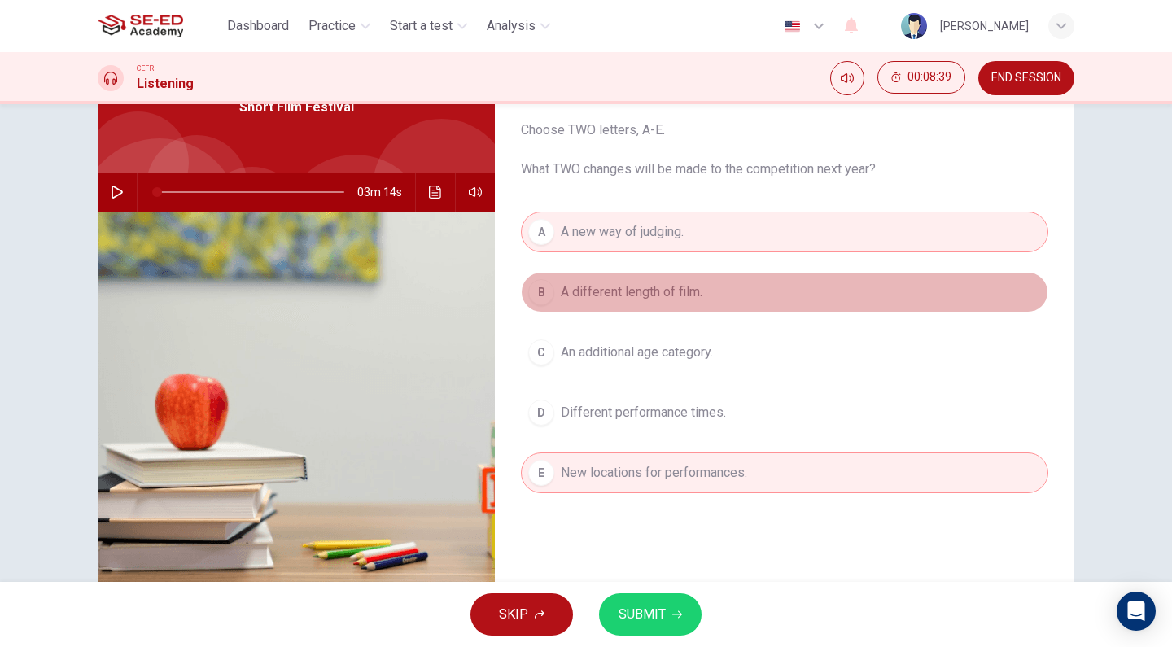
click at [672, 295] on span "A different length of film." at bounding box center [632, 292] width 142 height 20
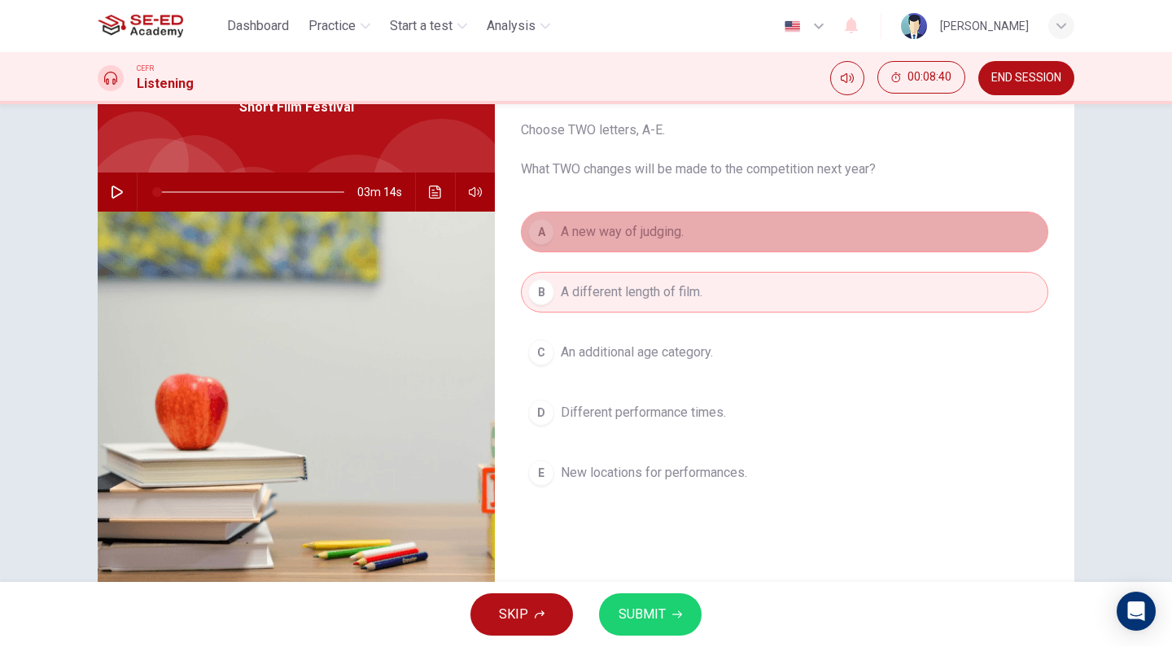
click at [693, 241] on button "A A new way of judging." at bounding box center [784, 232] width 527 height 41
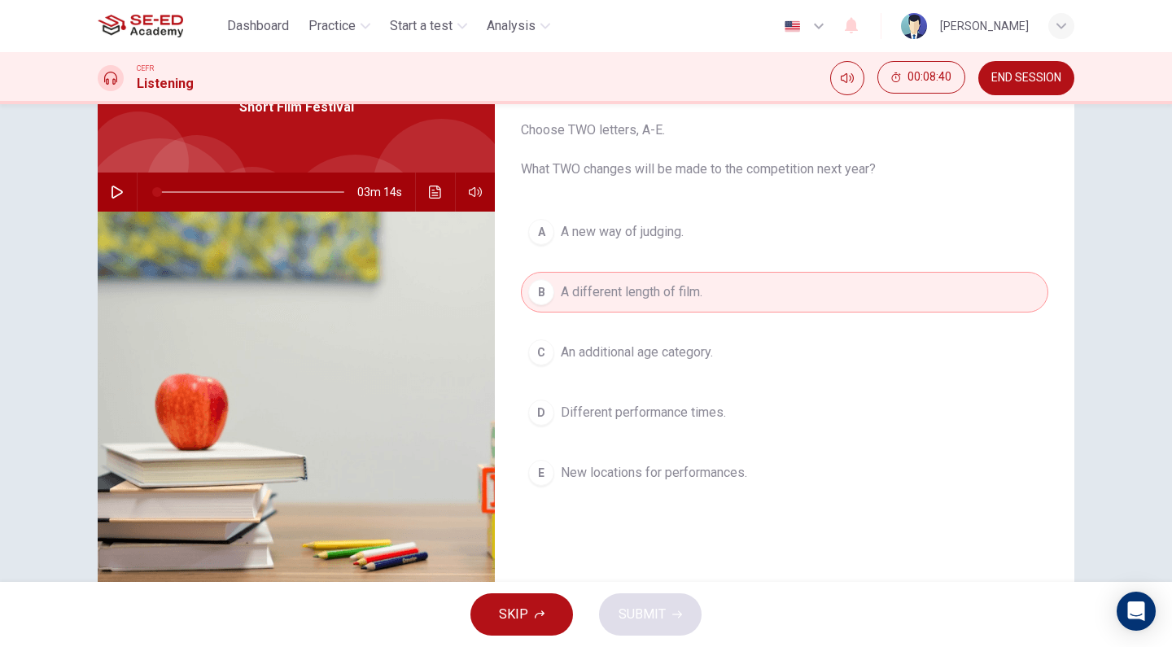
click at [705, 310] on button "B A different length of film." at bounding box center [784, 292] width 527 height 41
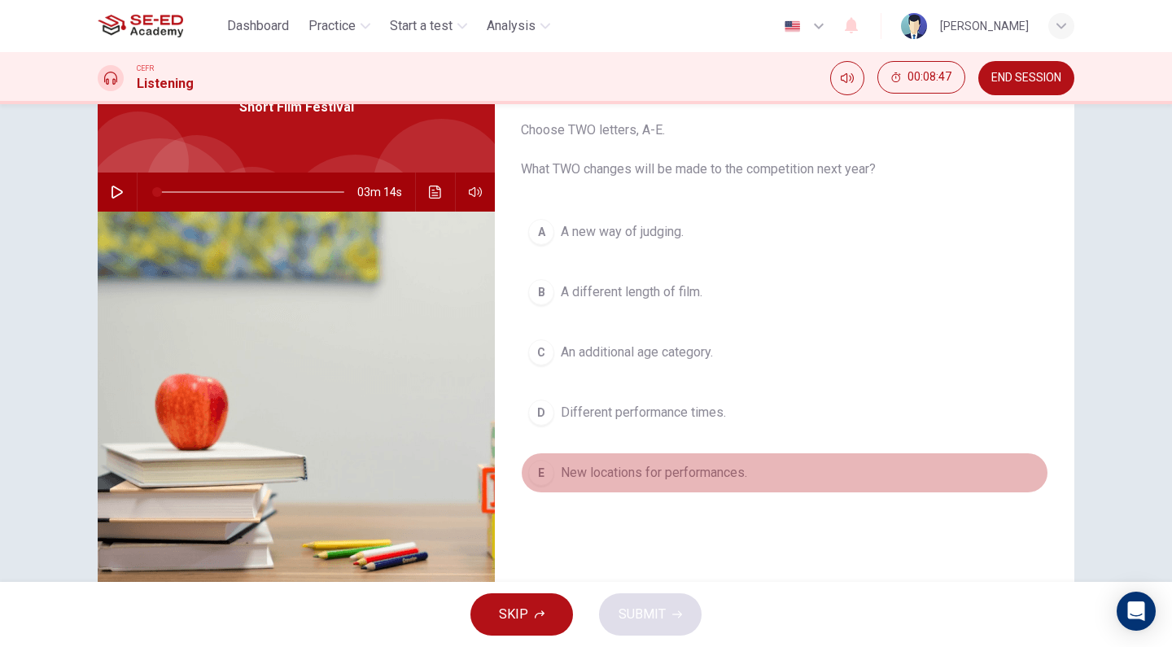
click at [696, 479] on span "New locations for performances." at bounding box center [654, 473] width 186 height 20
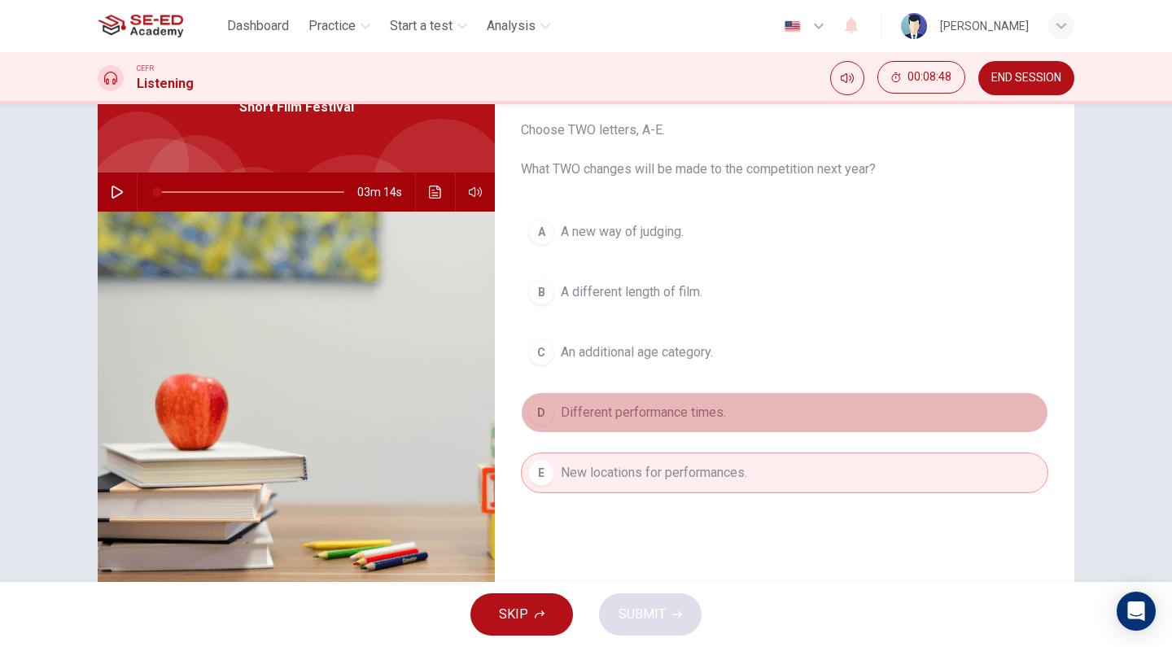
click at [687, 415] on span "Different performance times." at bounding box center [643, 413] width 165 height 20
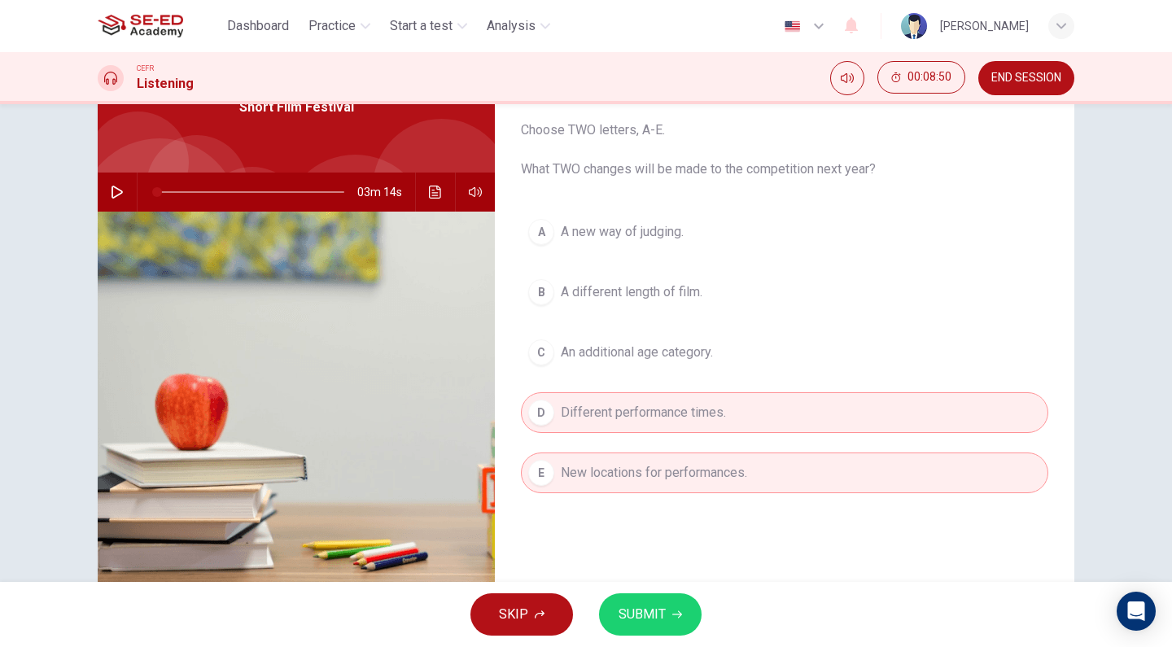
click at [651, 615] on span "SUBMIT" at bounding box center [641, 614] width 47 height 23
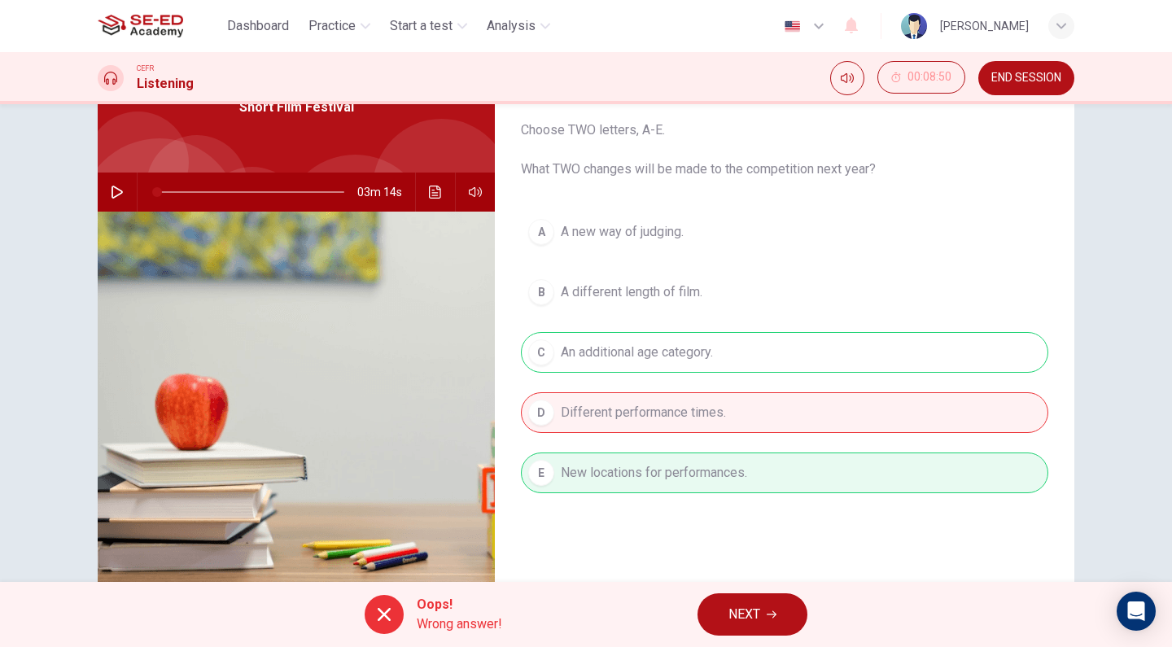
click at [756, 620] on span "NEXT" at bounding box center [744, 614] width 32 height 23
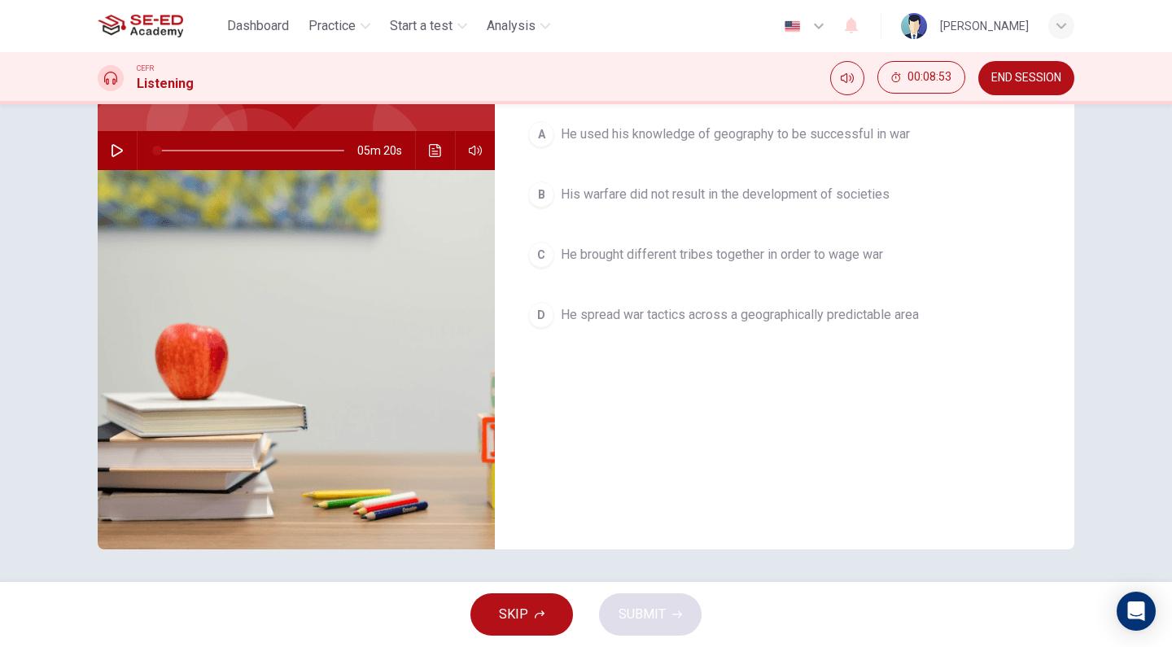
scroll to position [0, 0]
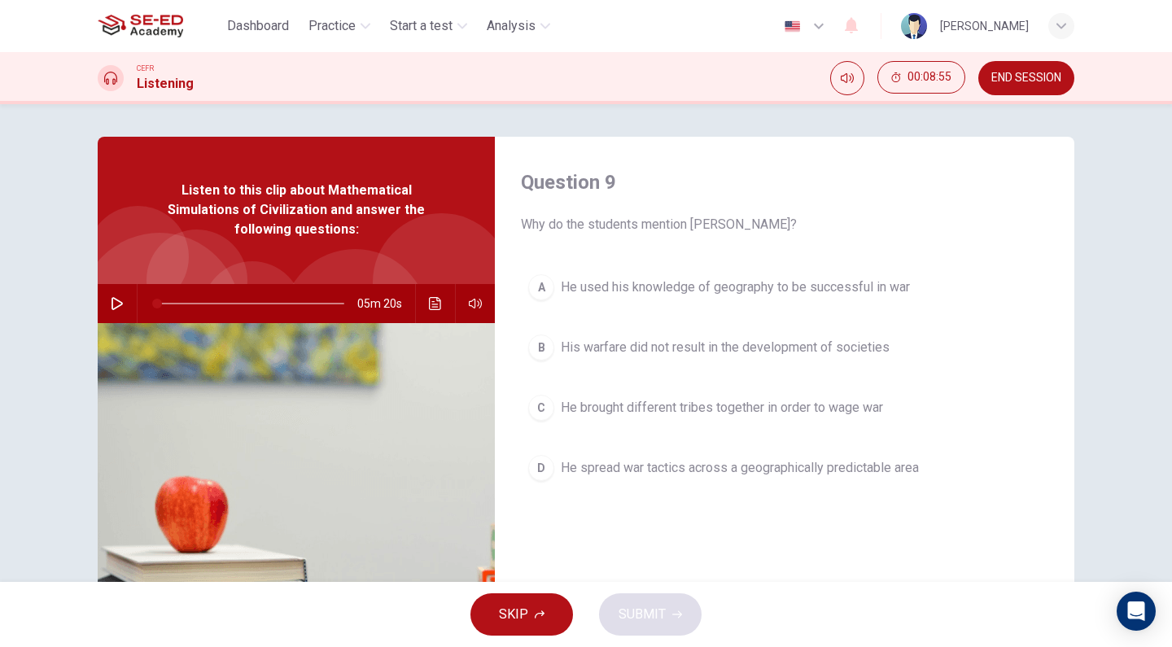
click at [613, 139] on div "Question 9 Why do the students mention [PERSON_NAME]? A He used his knowledge o…" at bounding box center [784, 419] width 579 height 565
click at [429, 301] on icon "Click to see the audio transcription" at bounding box center [435, 303] width 12 height 13
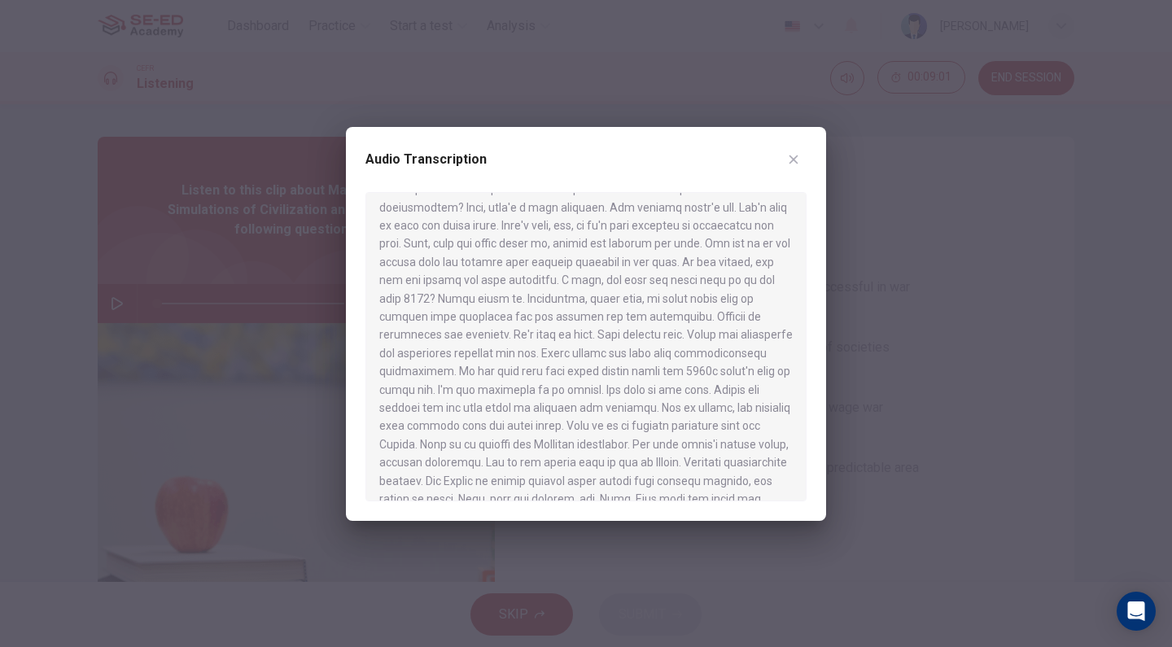
scroll to position [936, 0]
click at [793, 166] on button "button" at bounding box center [793, 159] width 26 height 26
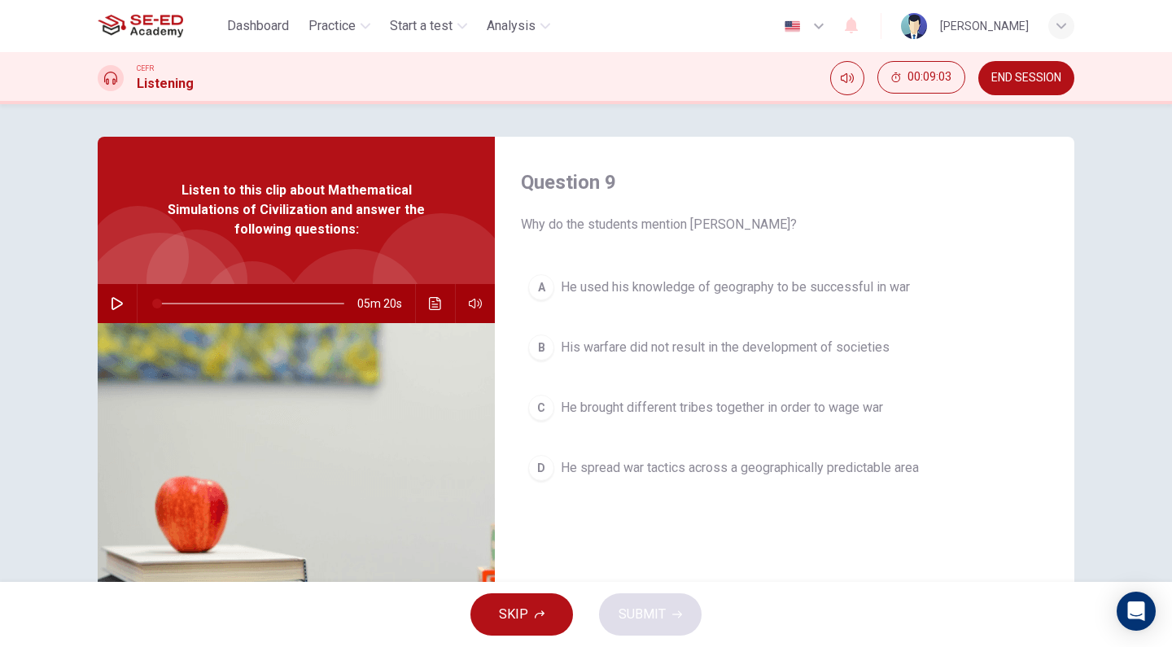
click at [116, 303] on icon "button" at bounding box center [117, 303] width 13 height 13
type input "19"
click at [1022, 75] on span "END SESSION" at bounding box center [1026, 78] width 70 height 13
